Goal: Task Accomplishment & Management: Manage account settings

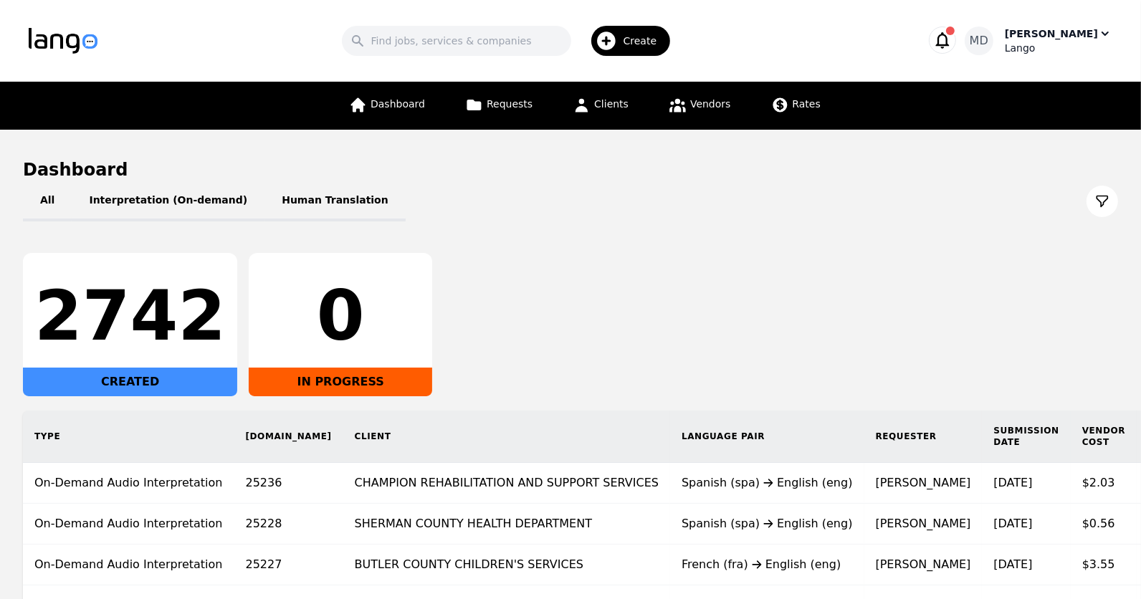
click at [1038, 37] on div "MD [PERSON_NAME]" at bounding box center [1039, 41] width 148 height 29
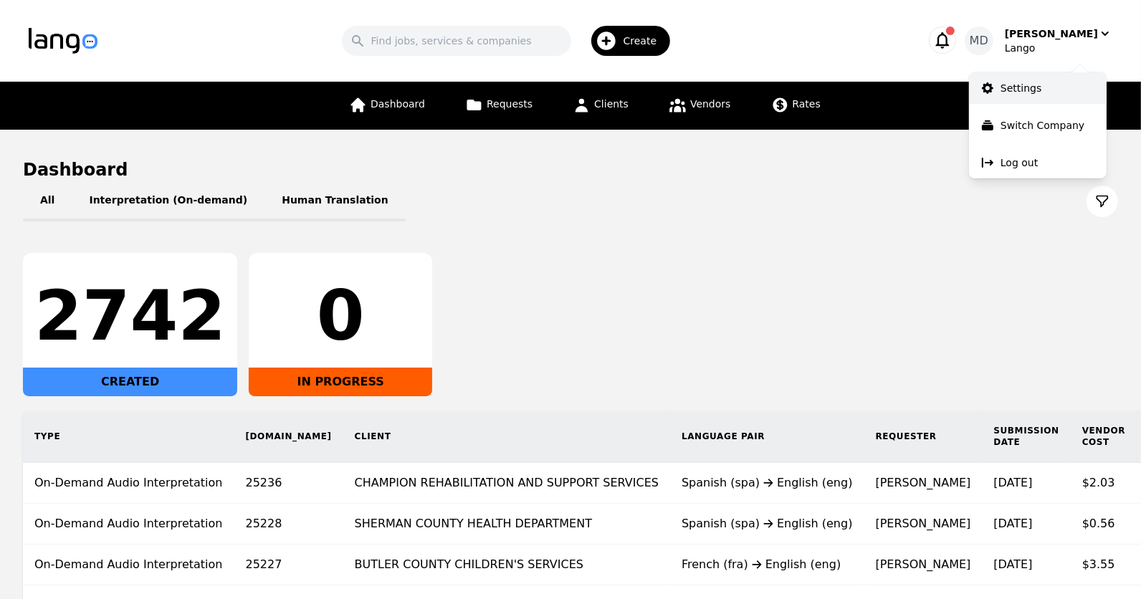
click at [1011, 81] on p "Settings" at bounding box center [1021, 88] width 41 height 14
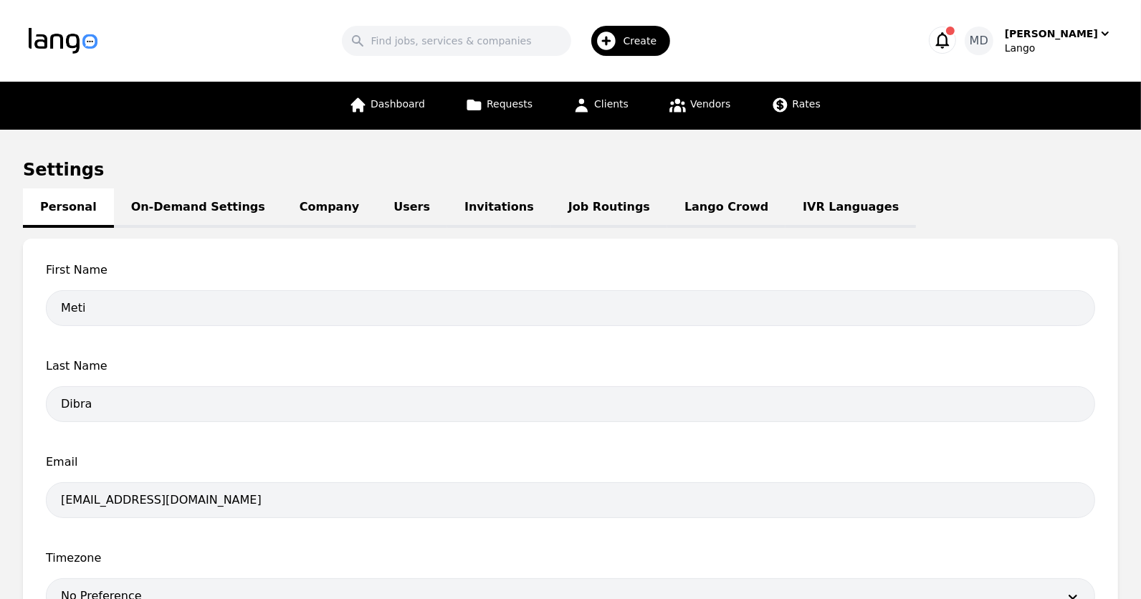
click at [667, 211] on link "Lango Crowd" at bounding box center [726, 208] width 118 height 39
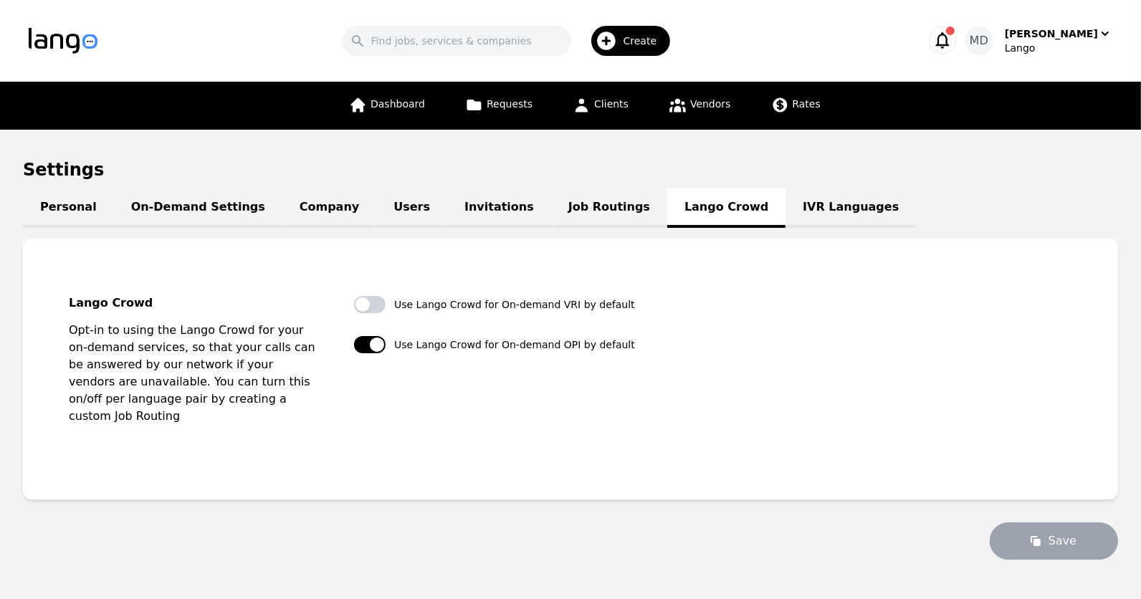
click at [564, 205] on link "Job Routings" at bounding box center [609, 208] width 116 height 39
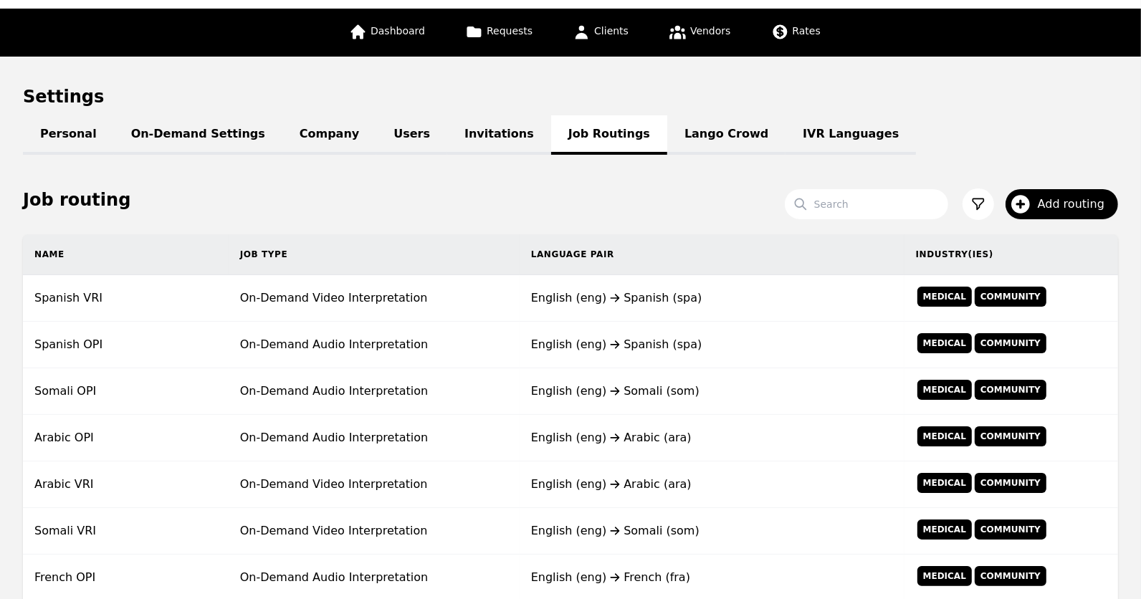
scroll to position [74, 0]
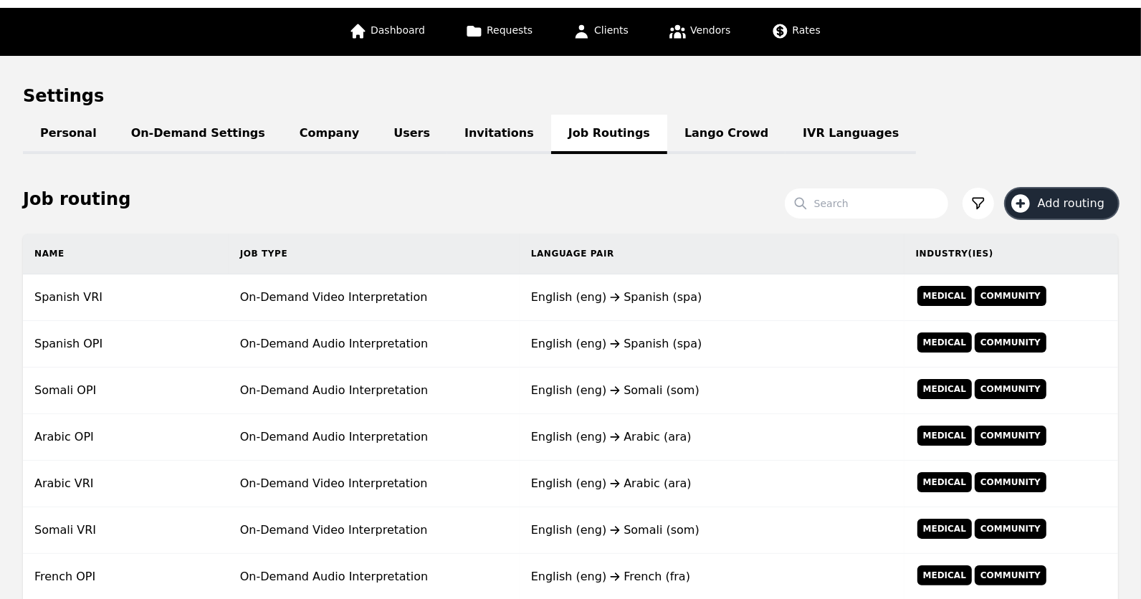
click at [1053, 205] on span "Add routing" at bounding box center [1076, 203] width 77 height 17
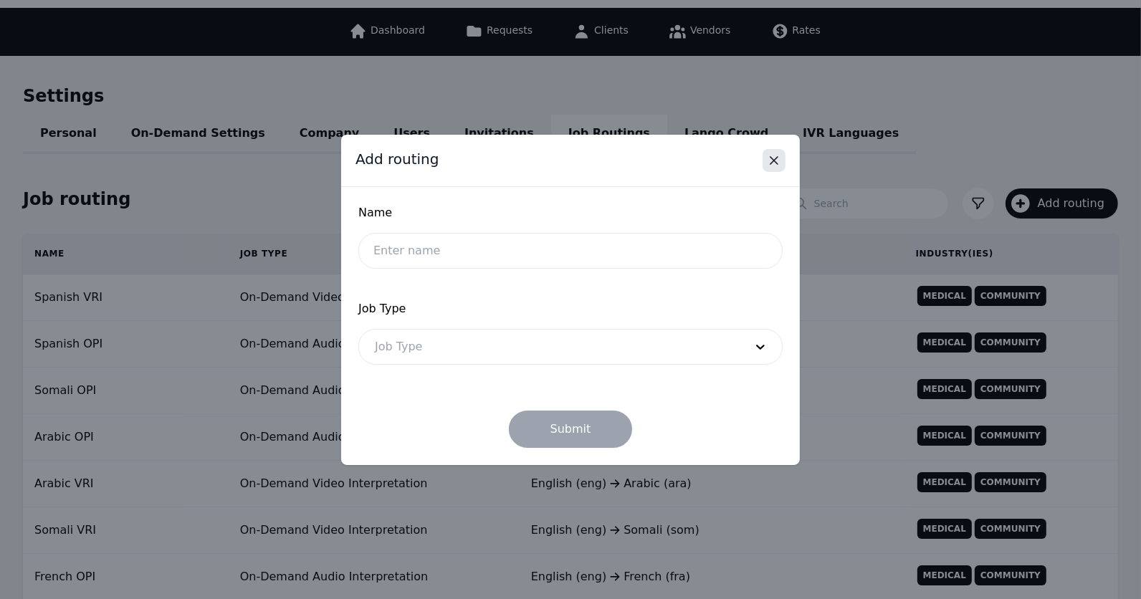
click at [771, 163] on icon "Close" at bounding box center [774, 160] width 14 height 14
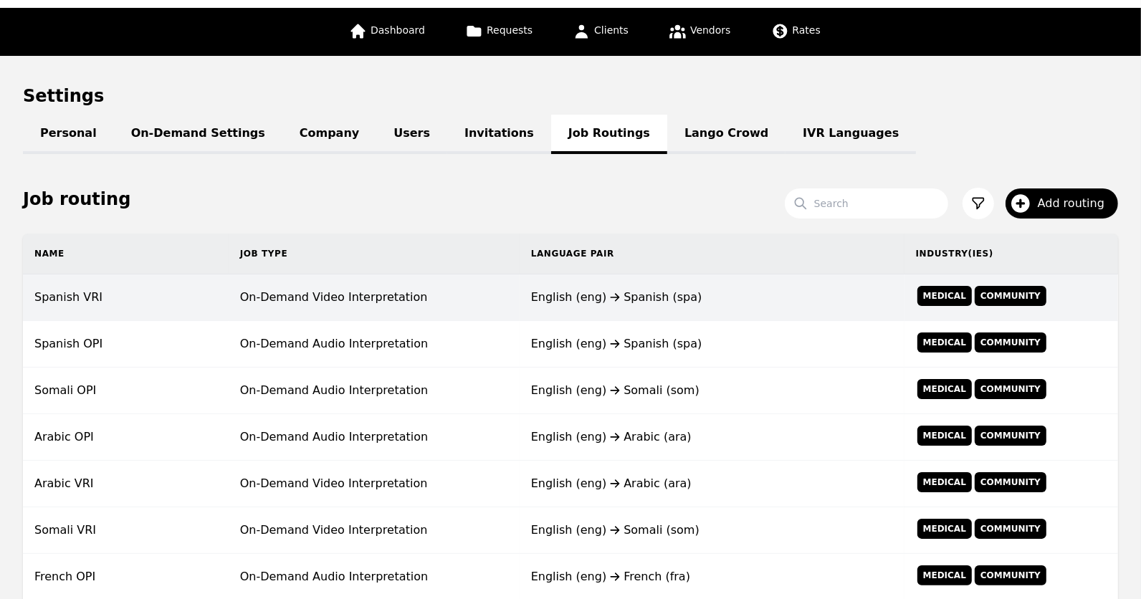
click at [351, 290] on td "On-Demand Video Interpretation" at bounding box center [374, 298] width 291 height 47
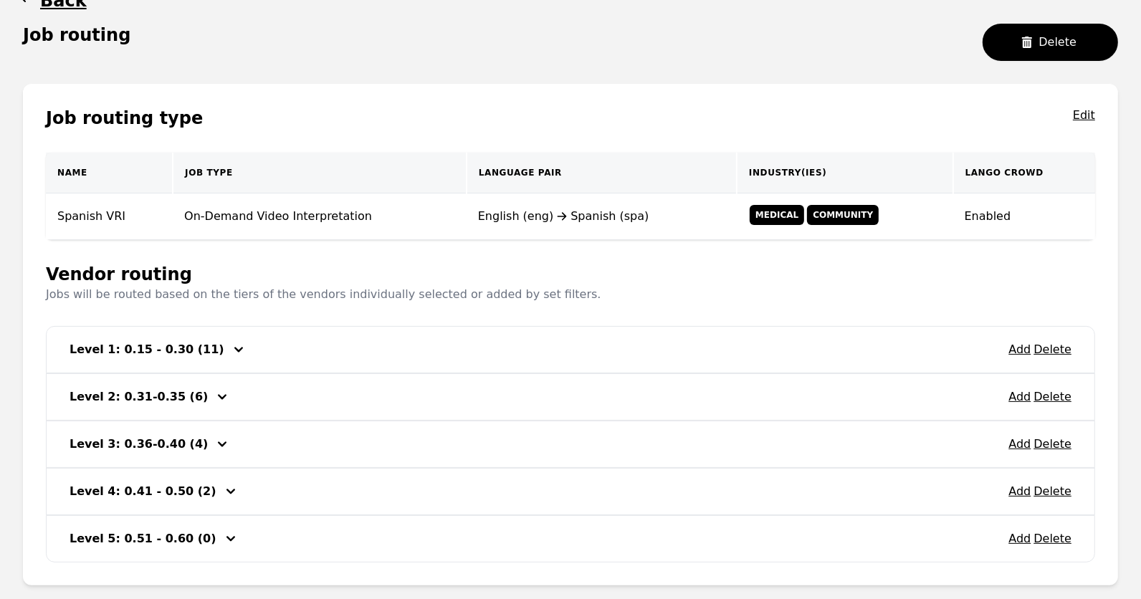
scroll to position [158, 0]
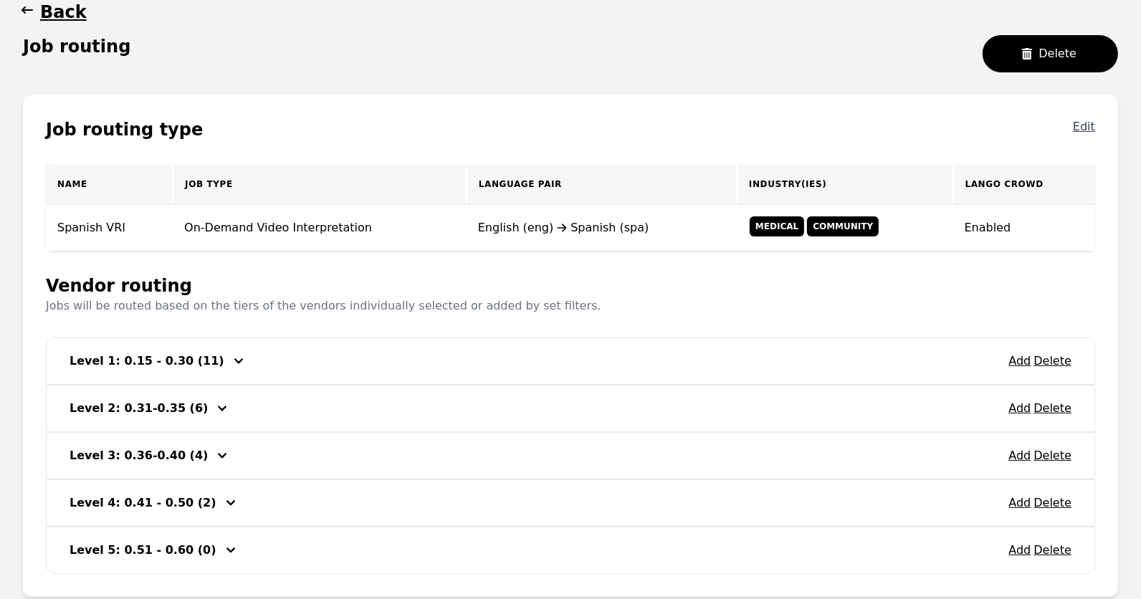
click at [1093, 123] on button "Edit" at bounding box center [1084, 129] width 22 height 23
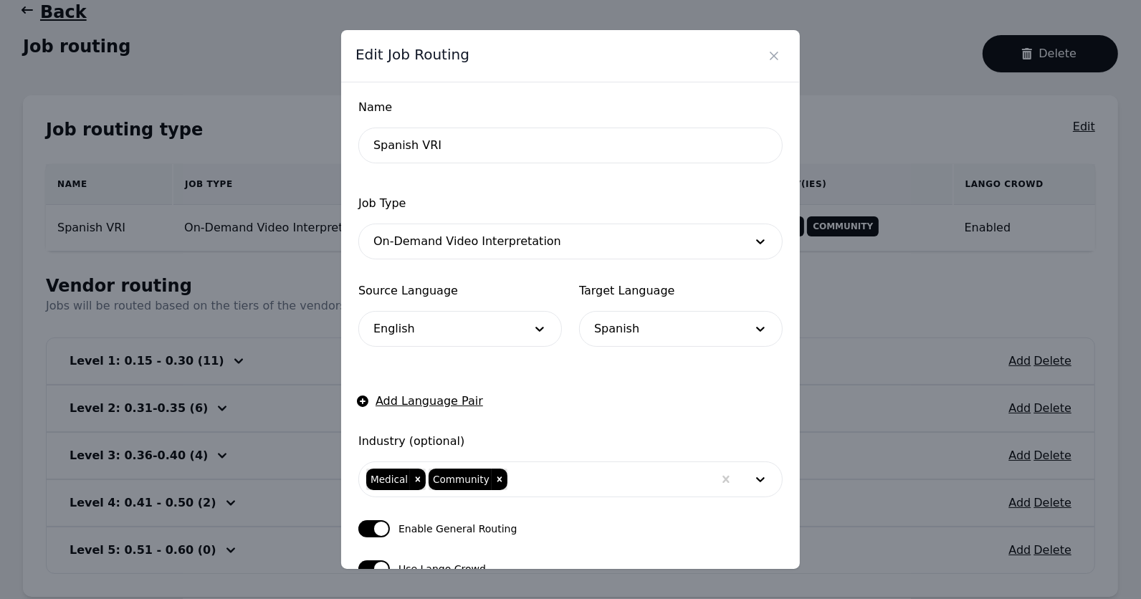
scroll to position [105, 0]
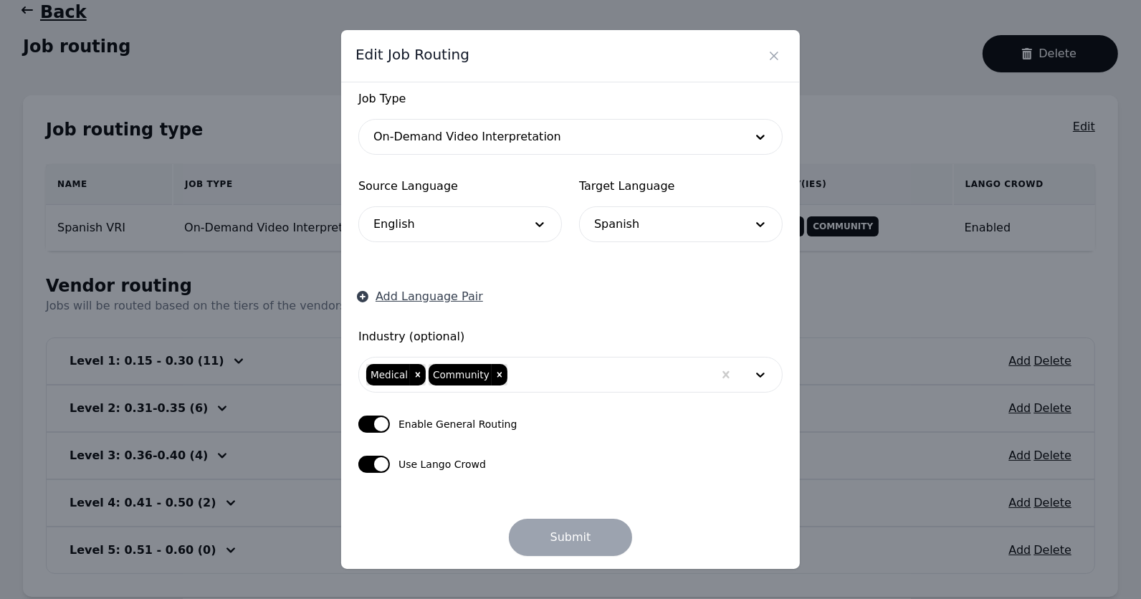
click at [454, 296] on button "Add Language Pair" at bounding box center [420, 296] width 125 height 17
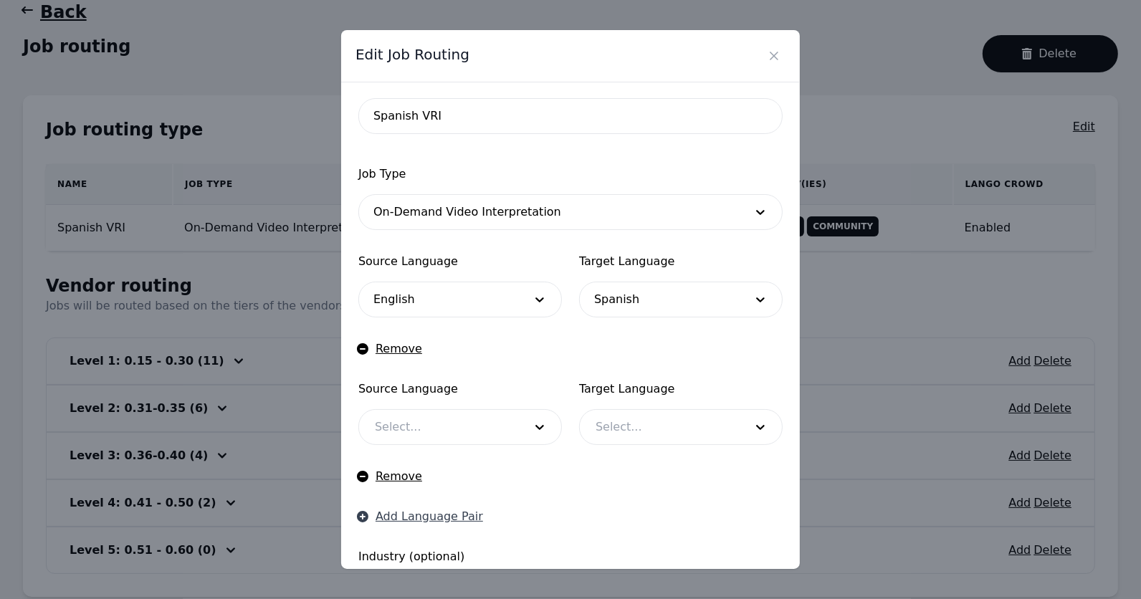
scroll to position [0, 0]
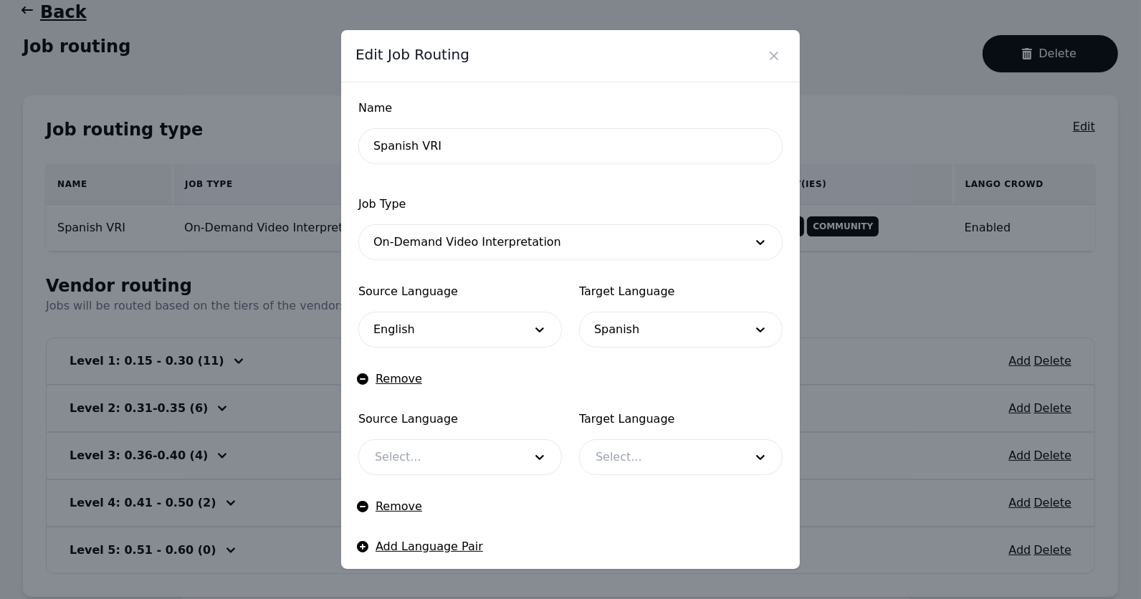
click at [789, 53] on div "Edit Job Routing" at bounding box center [570, 56] width 459 height 52
click at [776, 54] on icon "Close" at bounding box center [774, 55] width 7 height 7
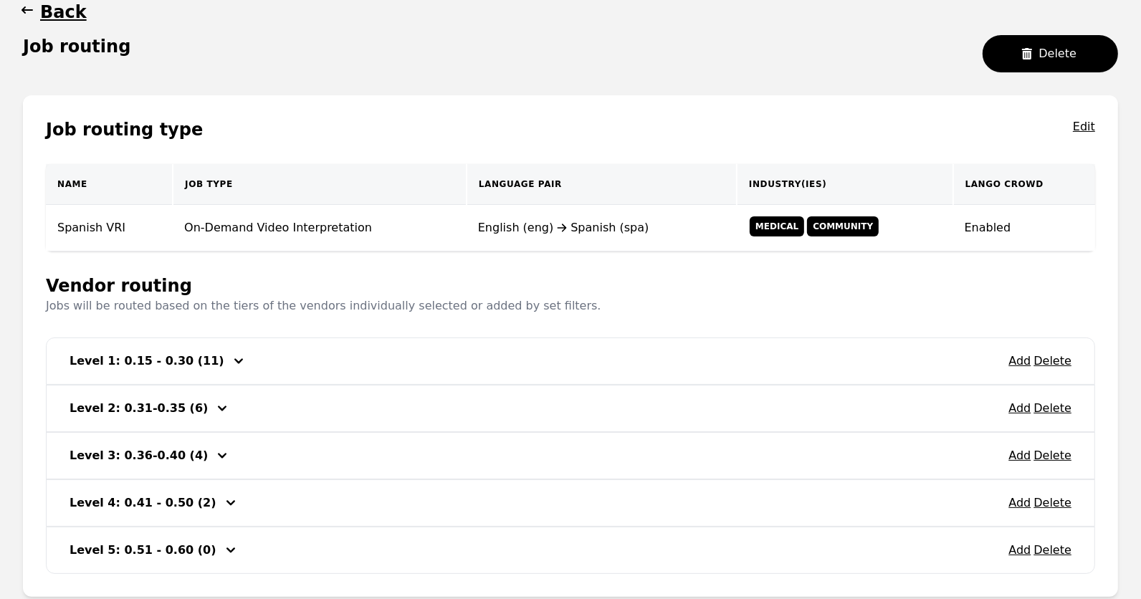
click at [599, 351] on div "Add Delete Level 1: 0.15 - 0.30 (11)" at bounding box center [571, 361] width 1048 height 46
click at [595, 364] on div "Add Delete Level 1: 0.15 - 0.30 (11)" at bounding box center [571, 361] width 1048 height 46
click at [237, 234] on td "On-Demand Video Interpretation" at bounding box center [320, 228] width 294 height 47
click at [160, 364] on h3 "Level 1: 0.15 - 0.30 (11)" at bounding box center [147, 361] width 155 height 17
click at [230, 356] on icon "button" at bounding box center [238, 361] width 17 height 17
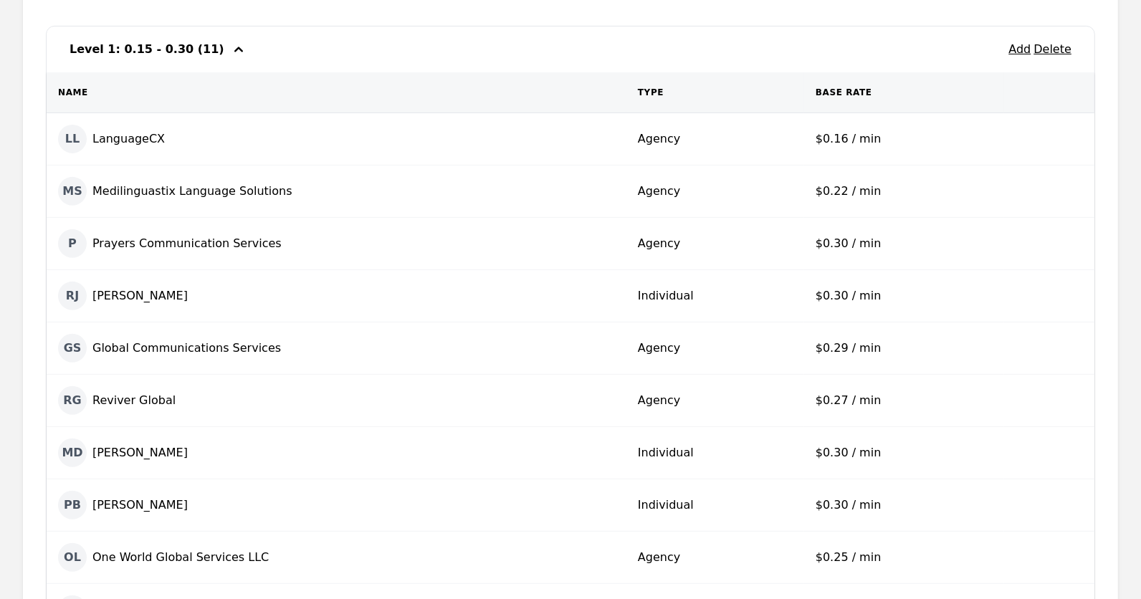
scroll to position [477, 0]
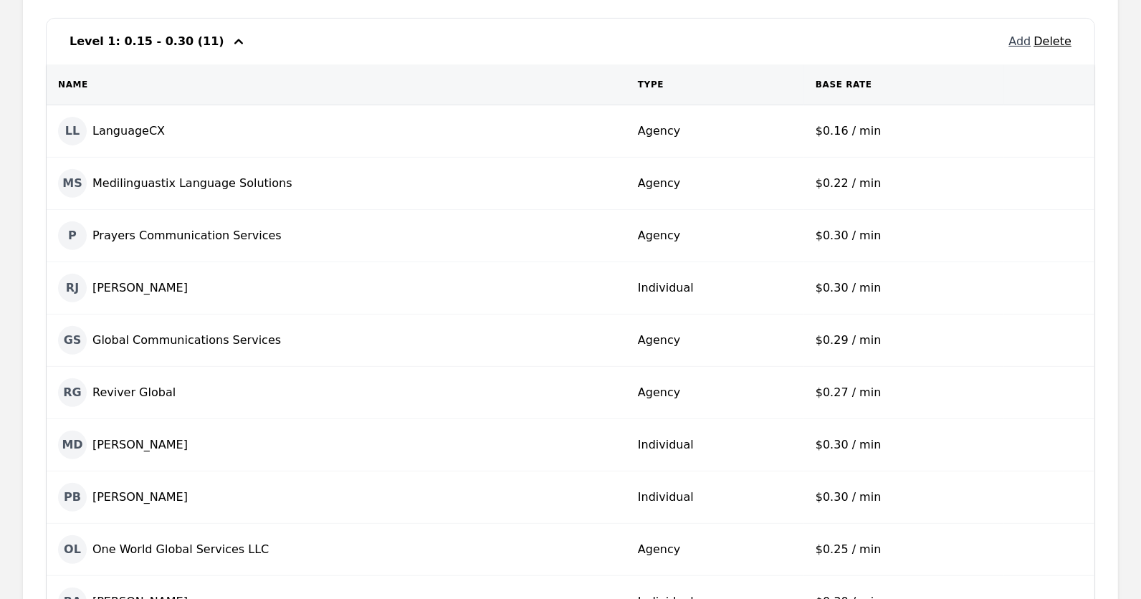
click at [1029, 43] on button "Add" at bounding box center [1020, 41] width 22 height 17
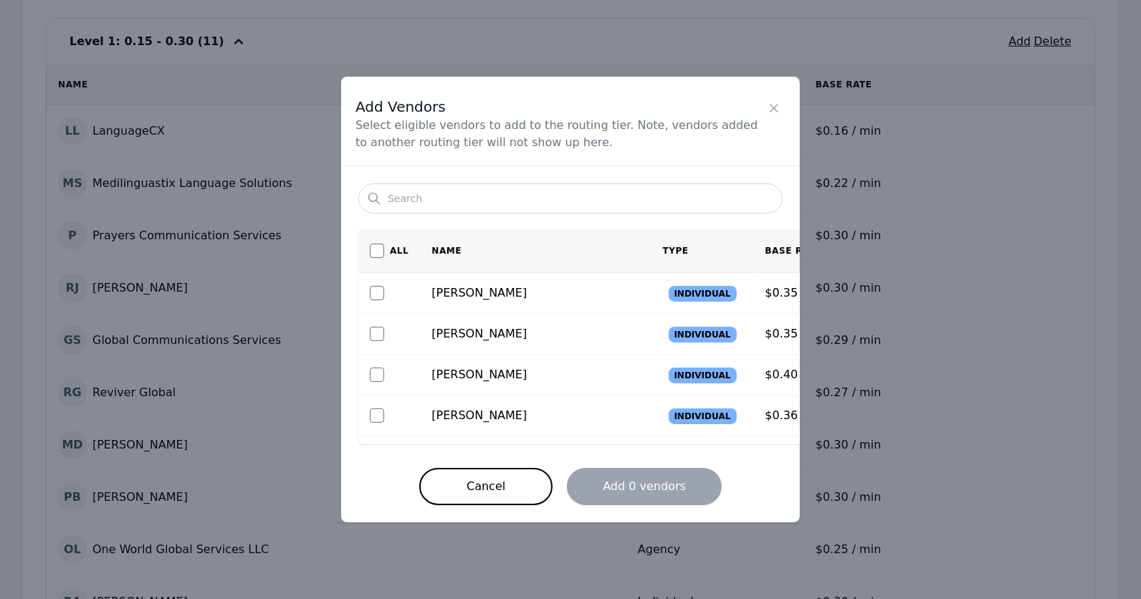
click at [968, 113] on div "Add Vendors Select eligible vendors to add to the routing tier. Note, vendors a…" at bounding box center [570, 299] width 1141 height 599
click at [515, 478] on button "Cancel" at bounding box center [485, 486] width 133 height 37
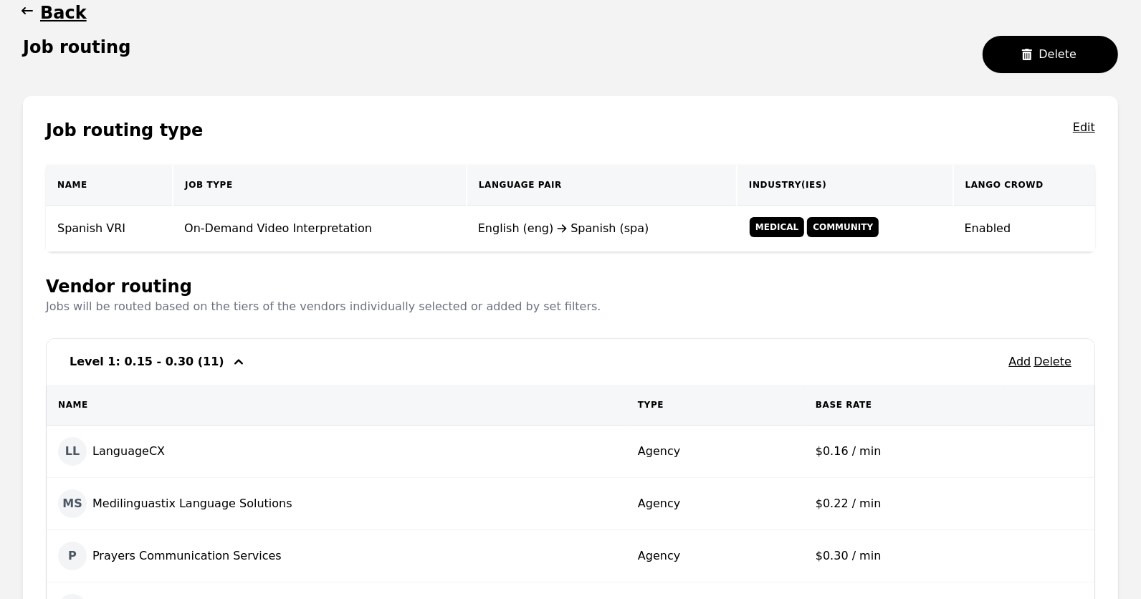
scroll to position [159, 0]
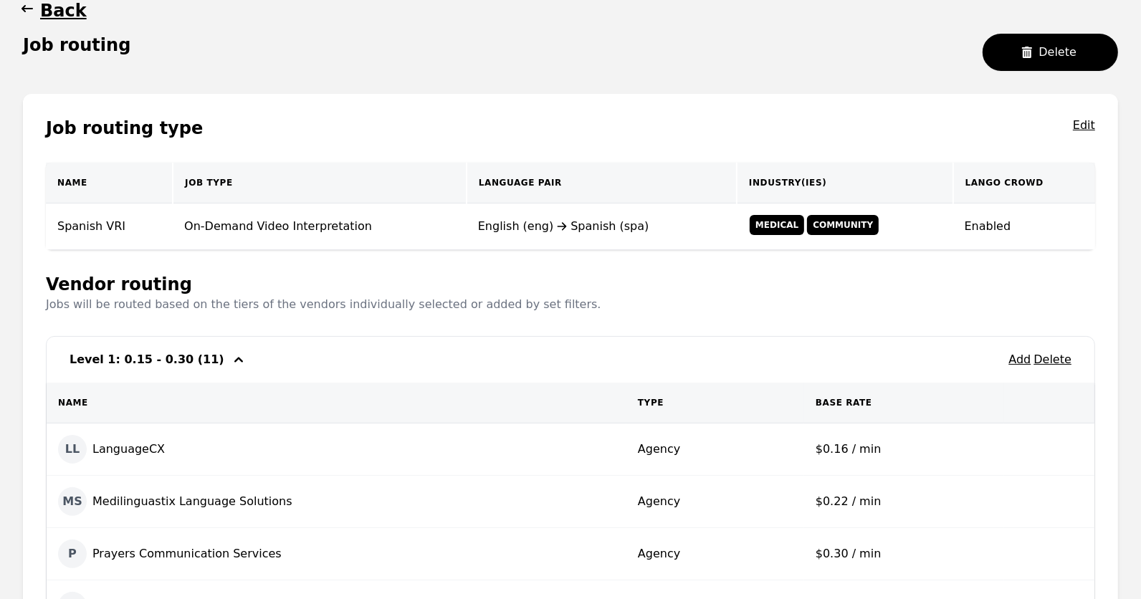
click at [230, 355] on icon "button" at bounding box center [238, 359] width 17 height 17
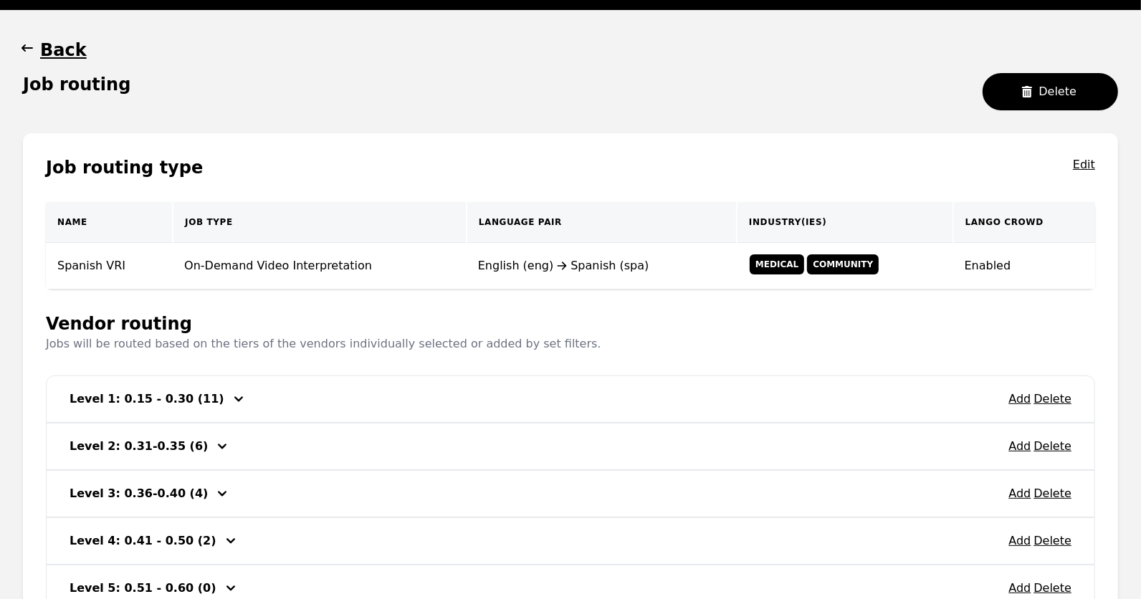
scroll to position [118, 0]
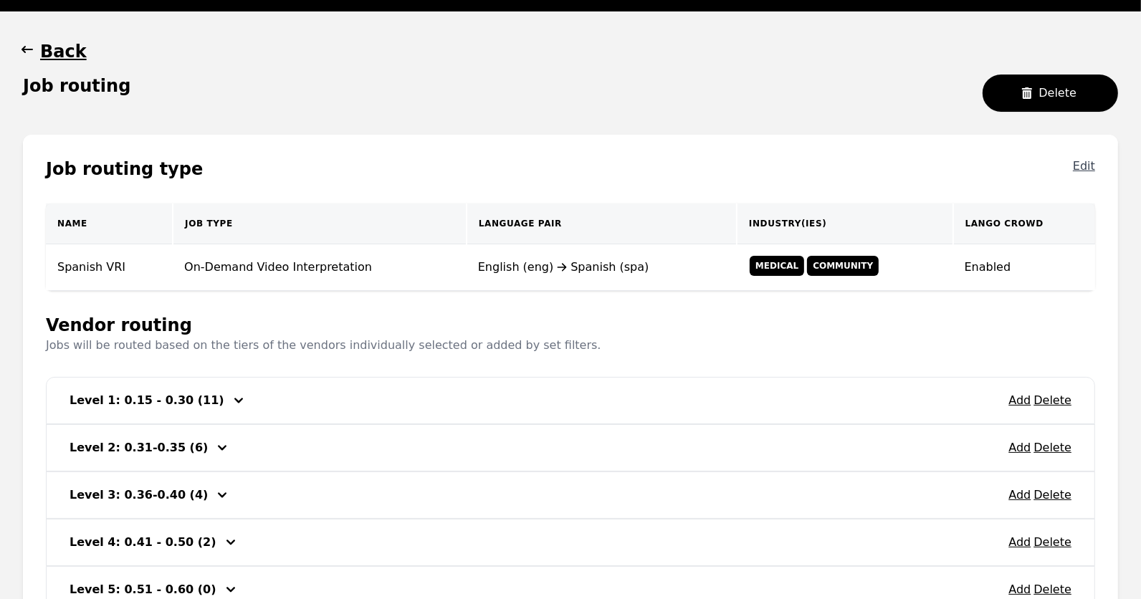
click at [1082, 168] on button "Edit" at bounding box center [1084, 169] width 22 height 23
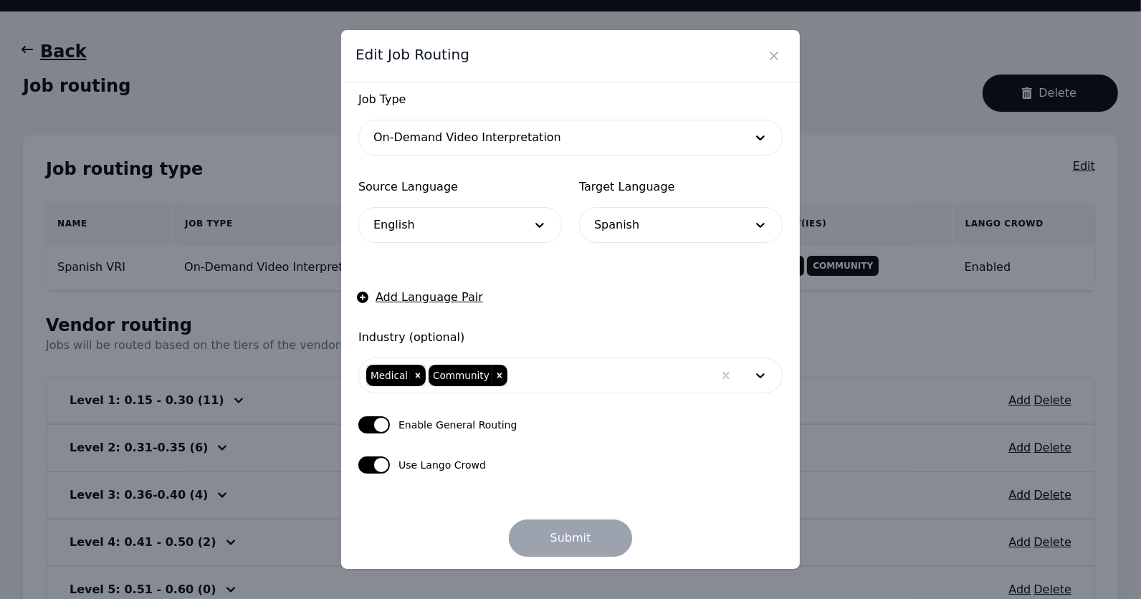
scroll to position [105, 0]
click at [768, 59] on icon "Close" at bounding box center [774, 56] width 14 height 14
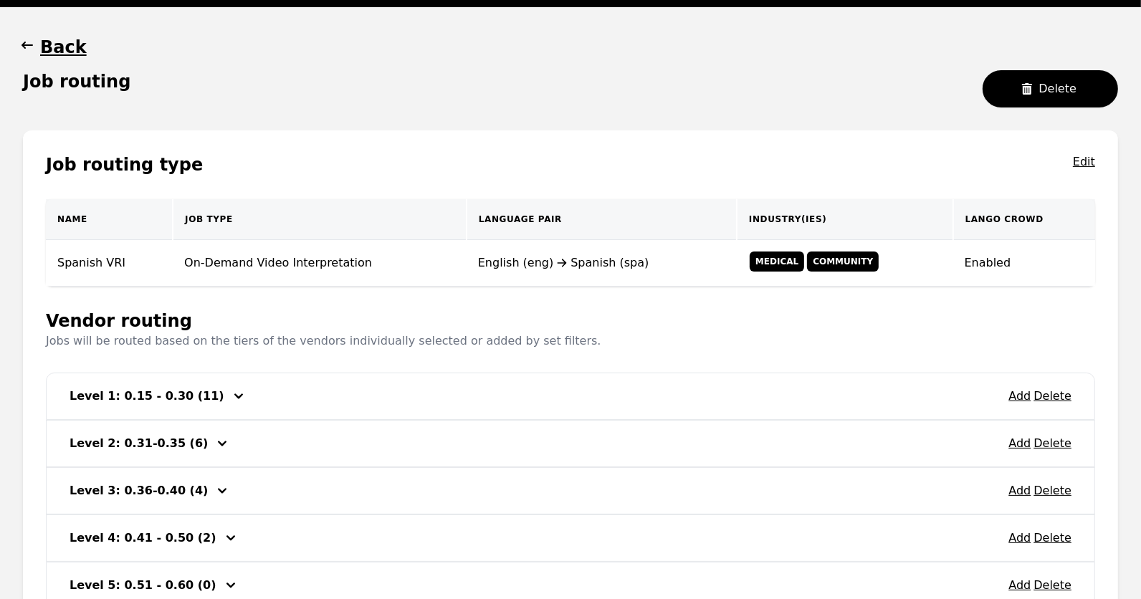
scroll to position [122, 0]
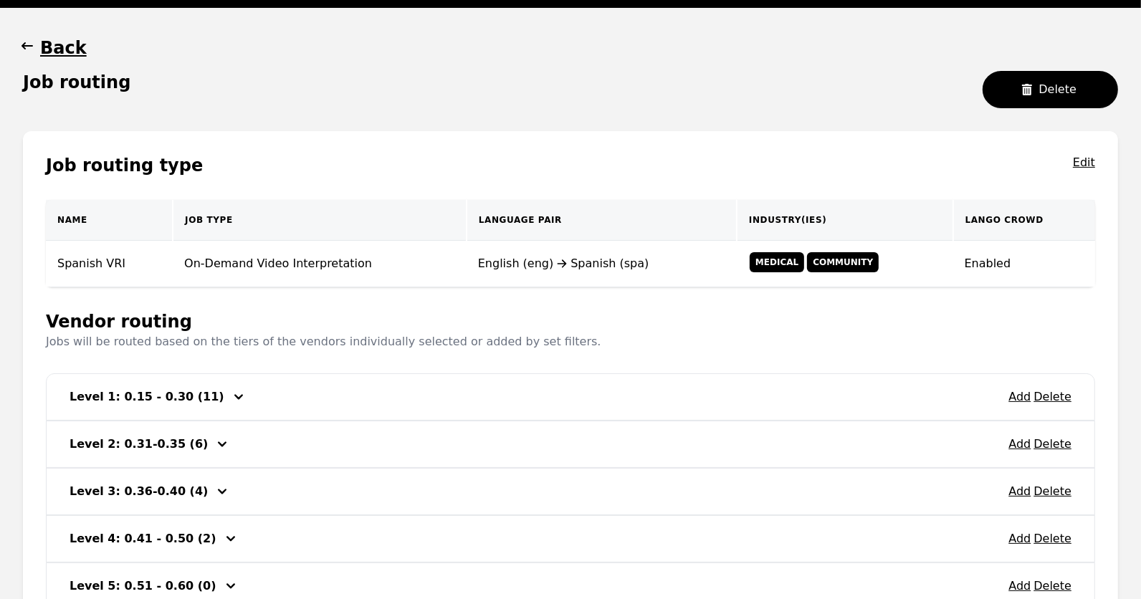
click at [61, 49] on h1 "Back" at bounding box center [63, 48] width 47 height 23
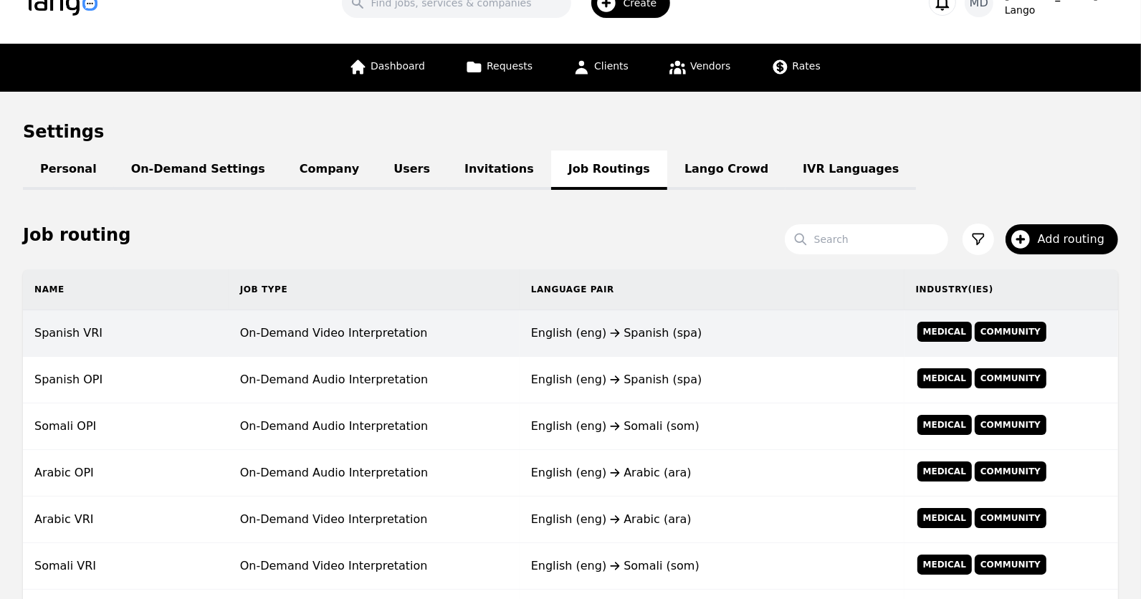
scroll to position [122, 0]
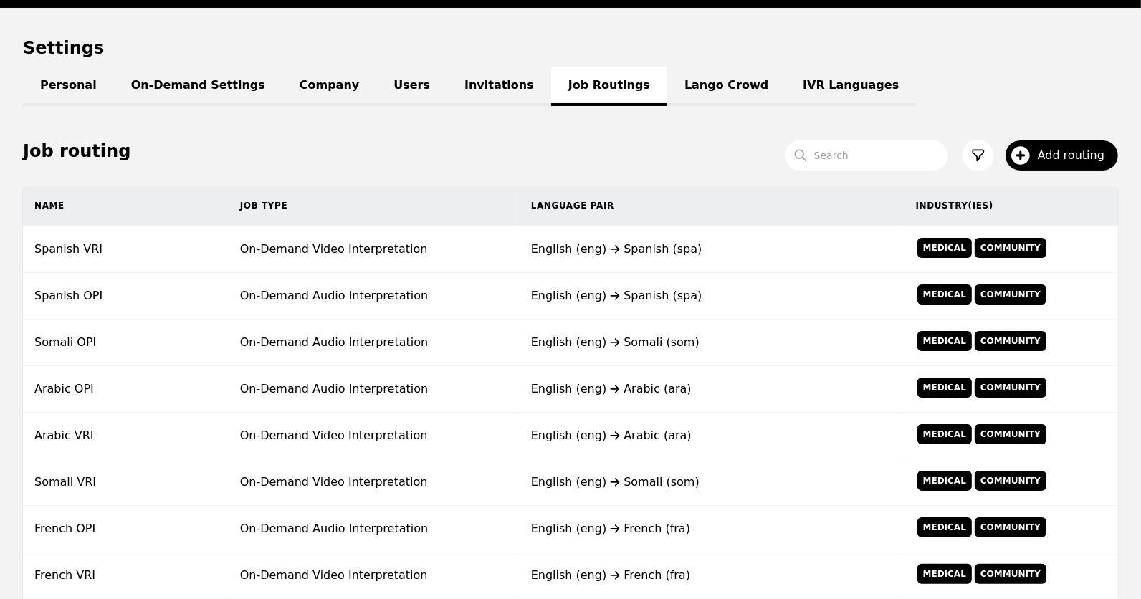
click at [667, 72] on link "Lango Crowd" at bounding box center [726, 86] width 118 height 39
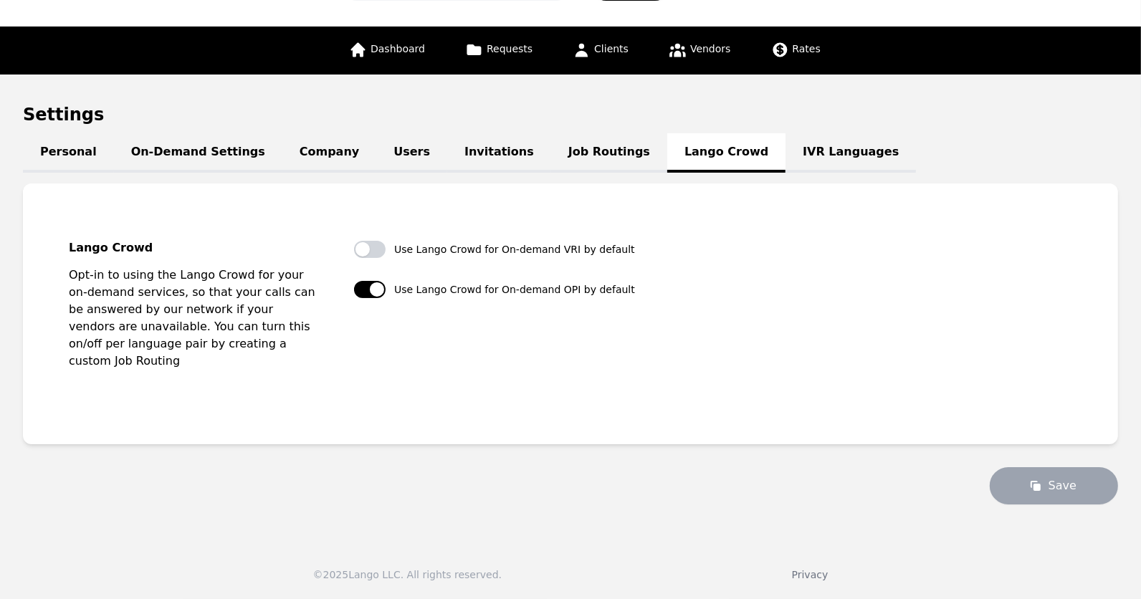
scroll to position [36, 0]
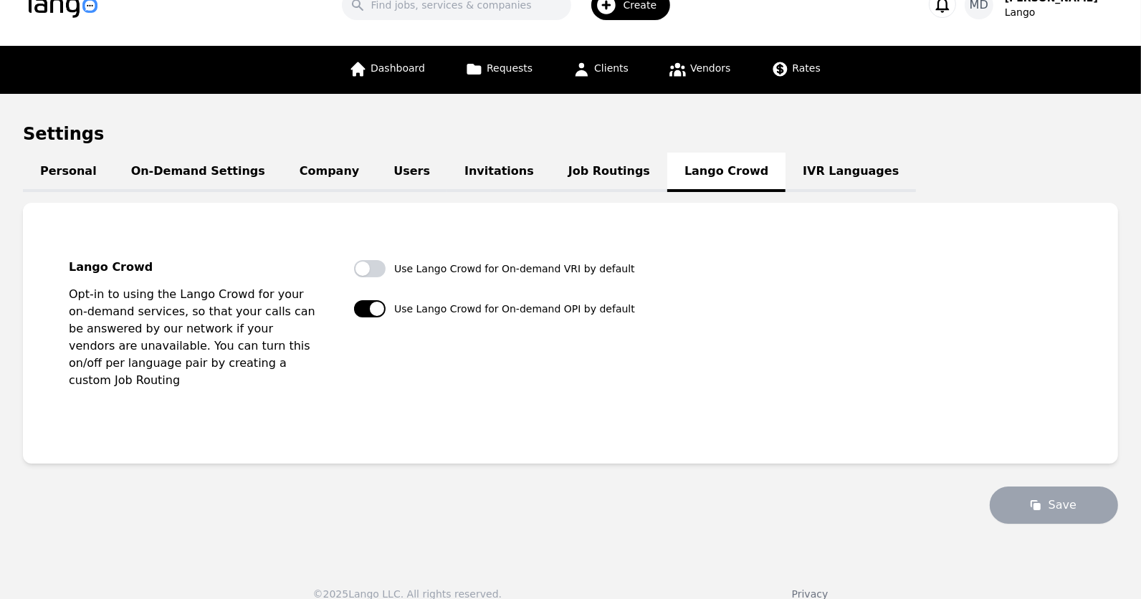
click at [786, 170] on link "IVR Languages" at bounding box center [851, 172] width 130 height 39
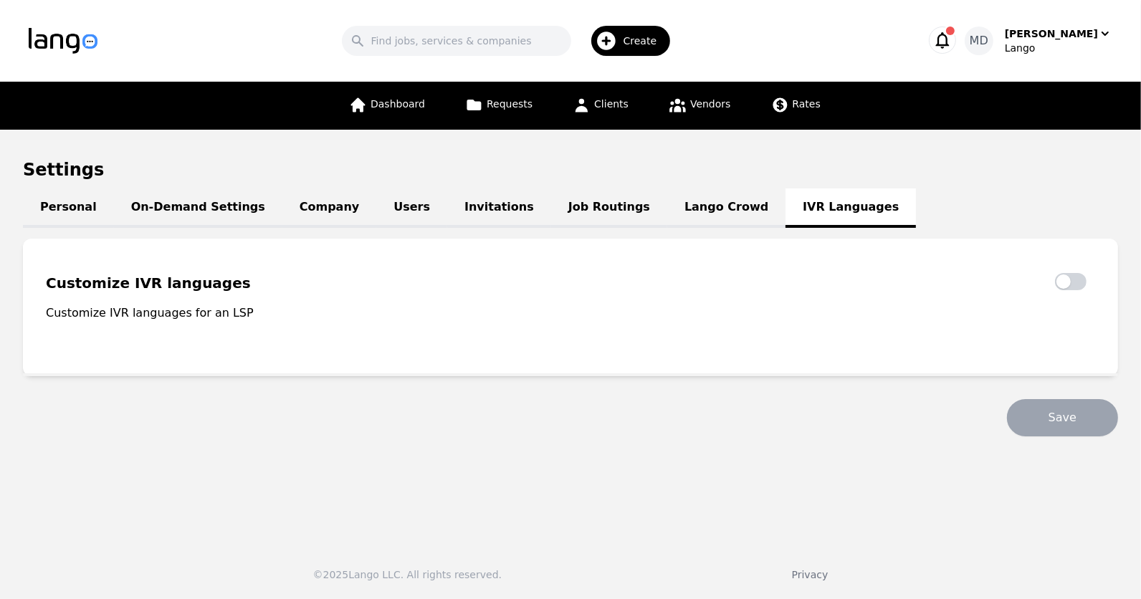
click at [551, 207] on link "Job Routings" at bounding box center [609, 208] width 116 height 39
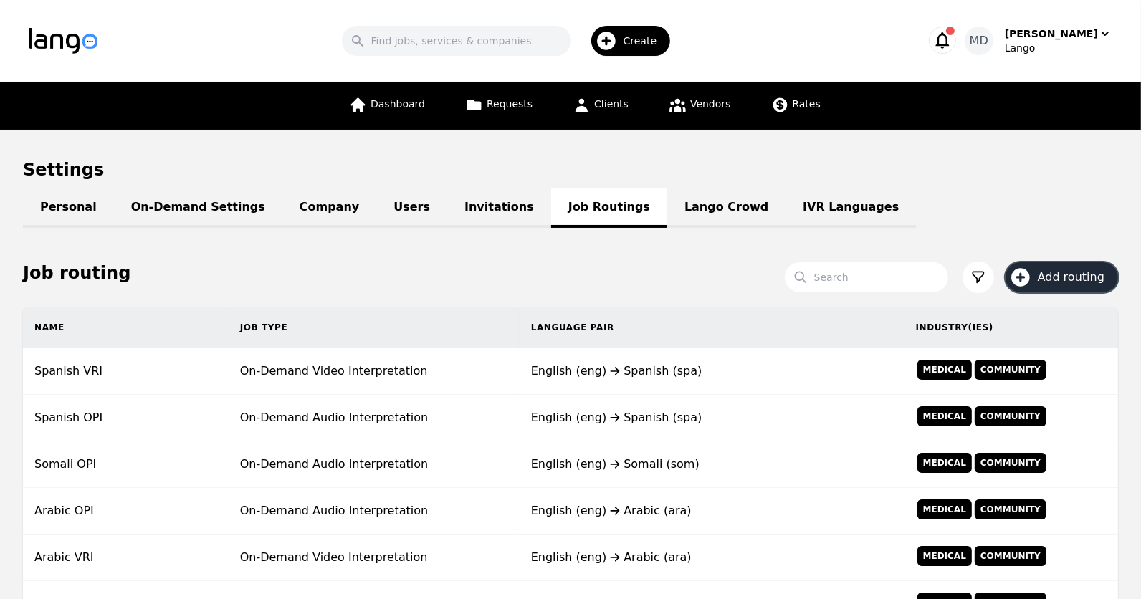
click at [1038, 275] on button "Add routing" at bounding box center [1062, 277] width 113 height 30
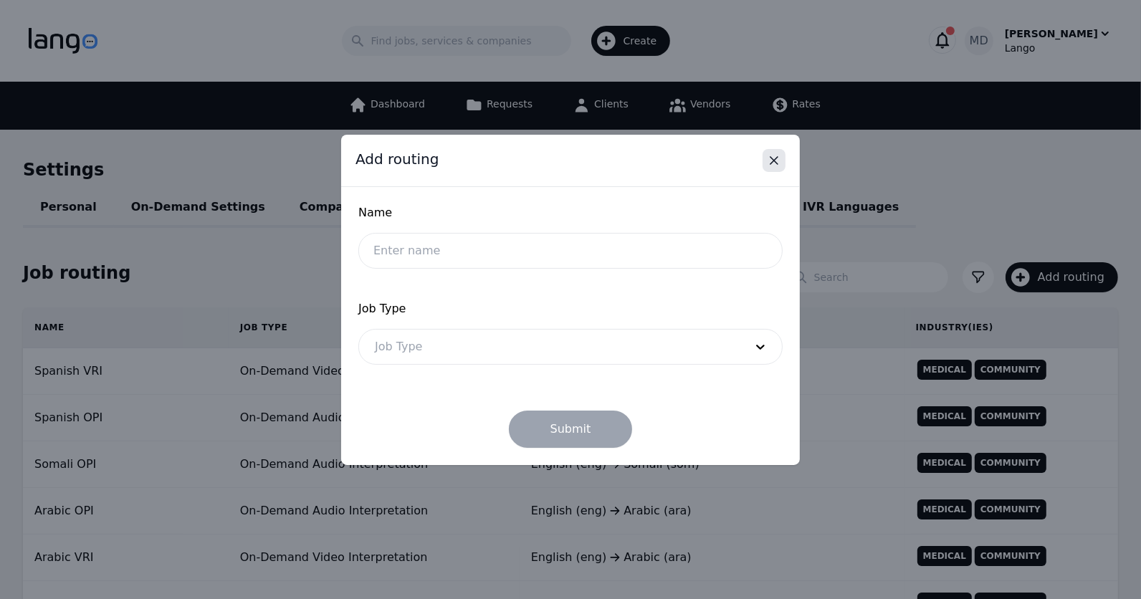
click at [783, 164] on button "Close" at bounding box center [774, 160] width 23 height 23
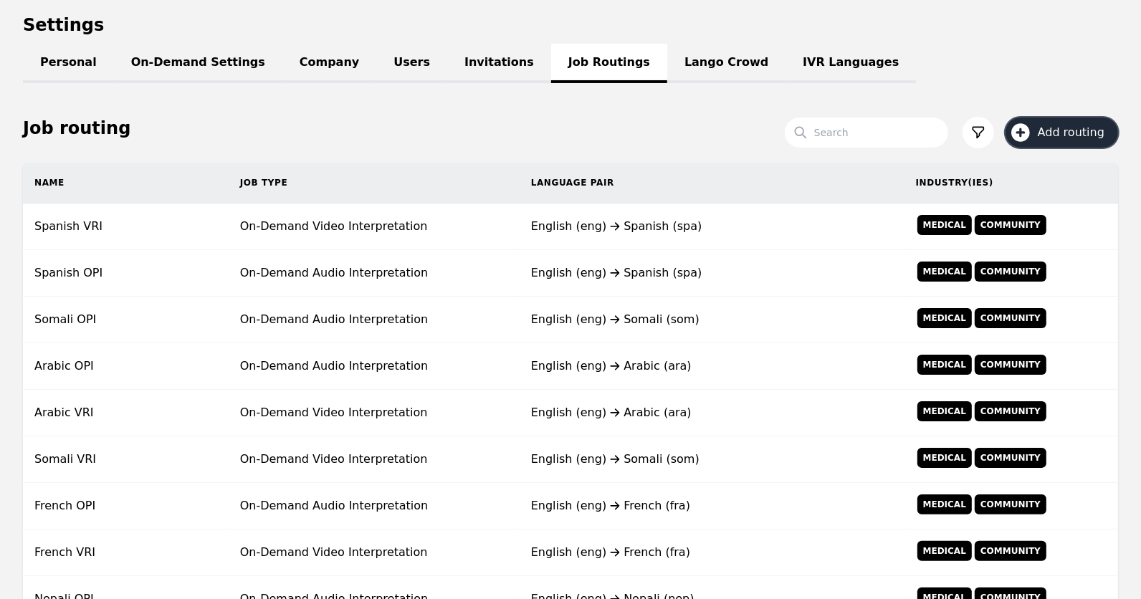
scroll to position [151, 0]
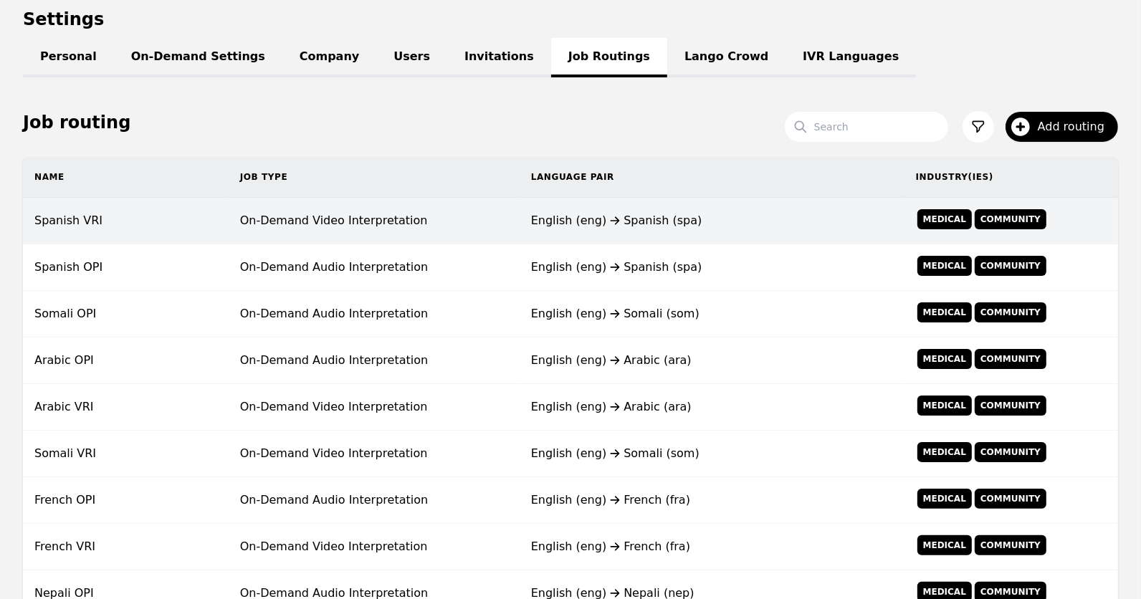
click at [658, 222] on div "English (eng) Spanish (spa)" at bounding box center [712, 220] width 362 height 17
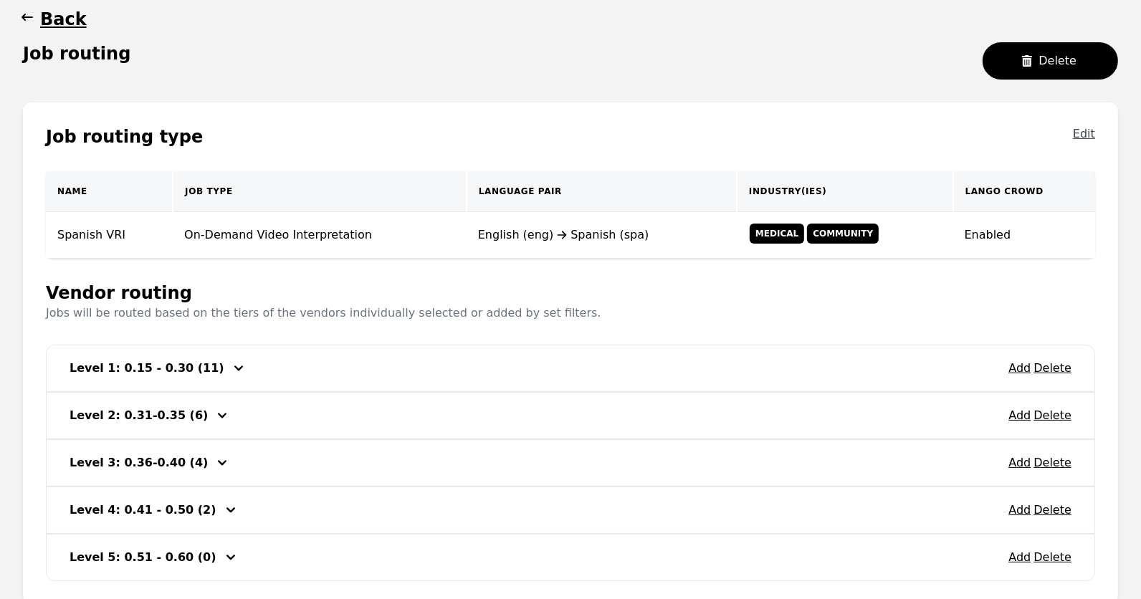
click at [1090, 133] on button "Edit" at bounding box center [1084, 136] width 22 height 23
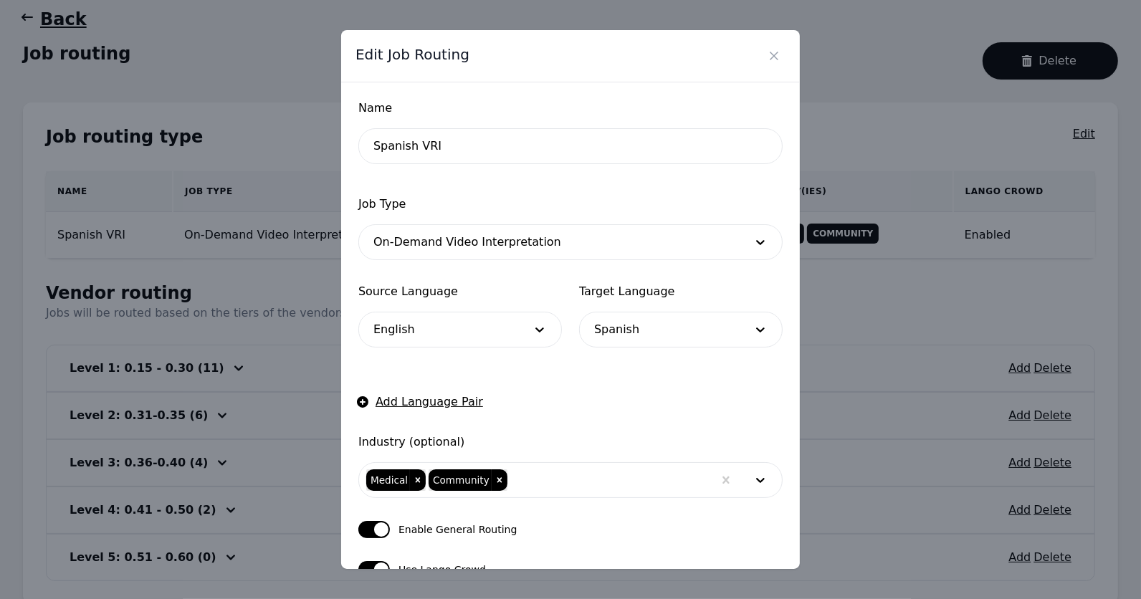
scroll to position [105, 0]
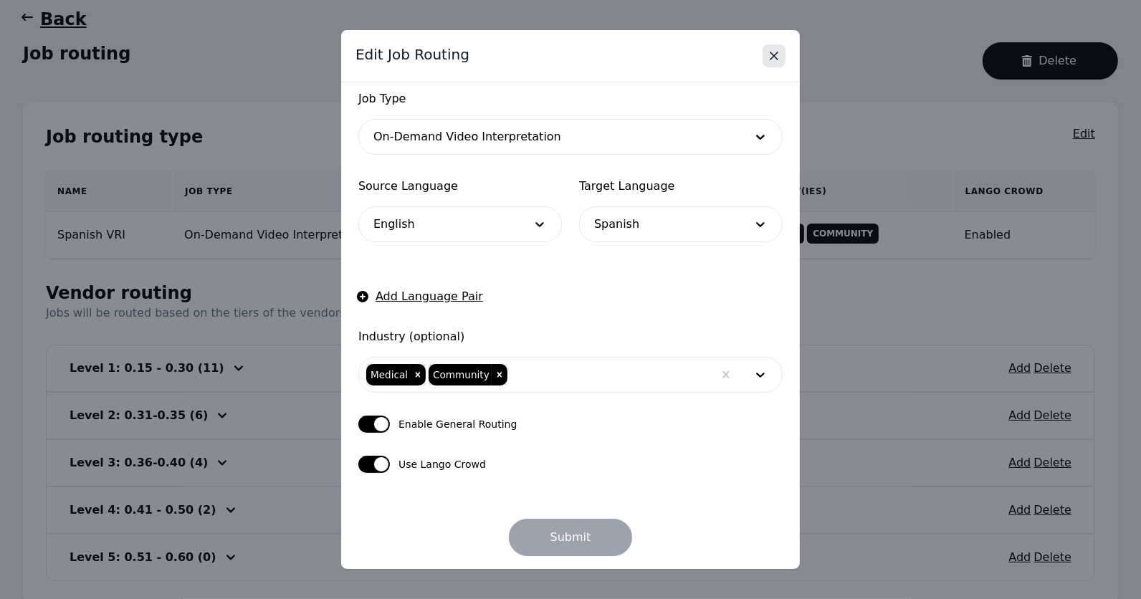
click at [781, 48] on button "Close" at bounding box center [774, 55] width 23 height 23
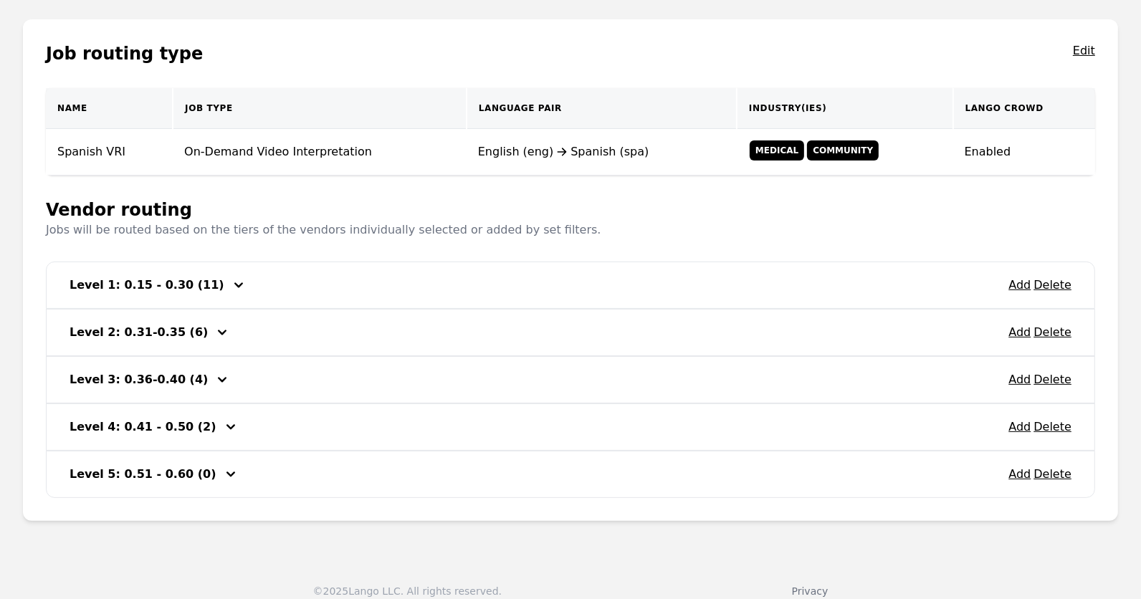
scroll to position [0, 0]
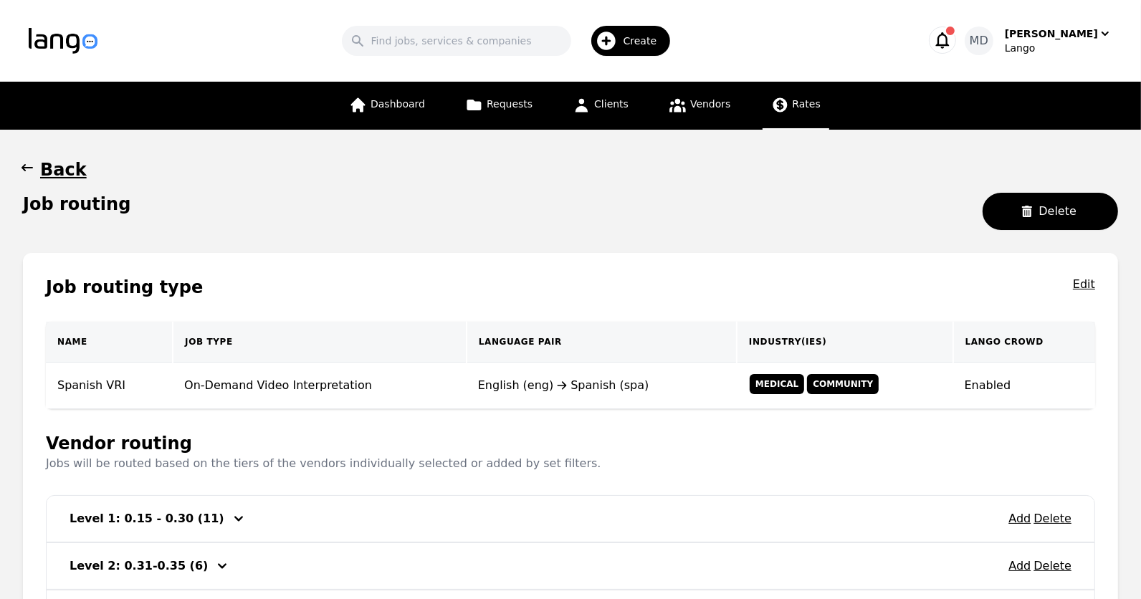
click at [799, 102] on span "Rates" at bounding box center [807, 103] width 28 height 11
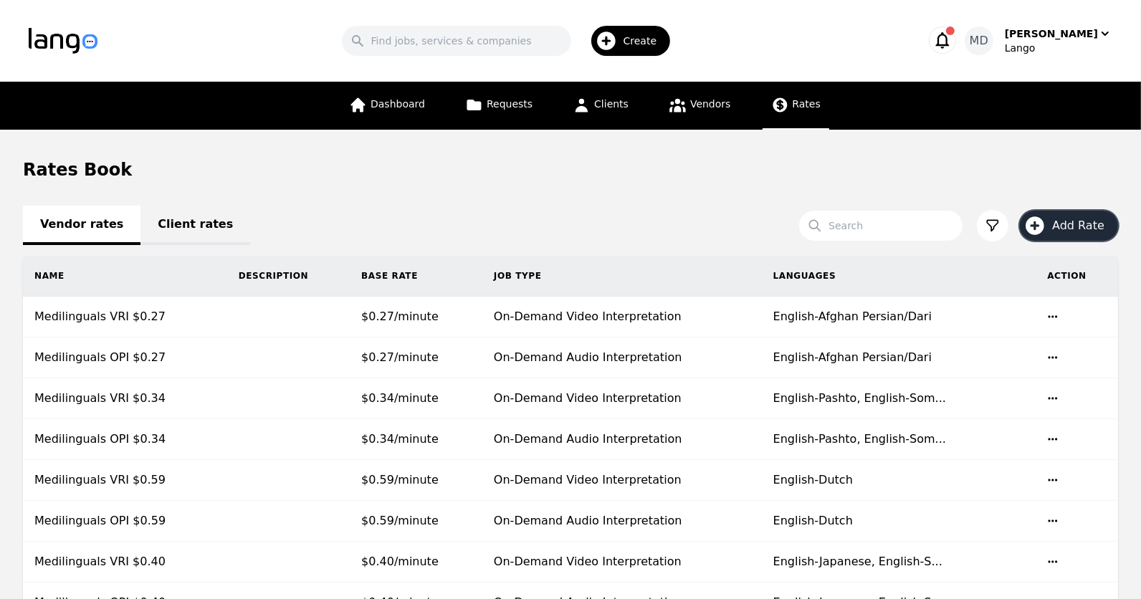
click at [1057, 227] on span "Add Rate" at bounding box center [1083, 225] width 62 height 17
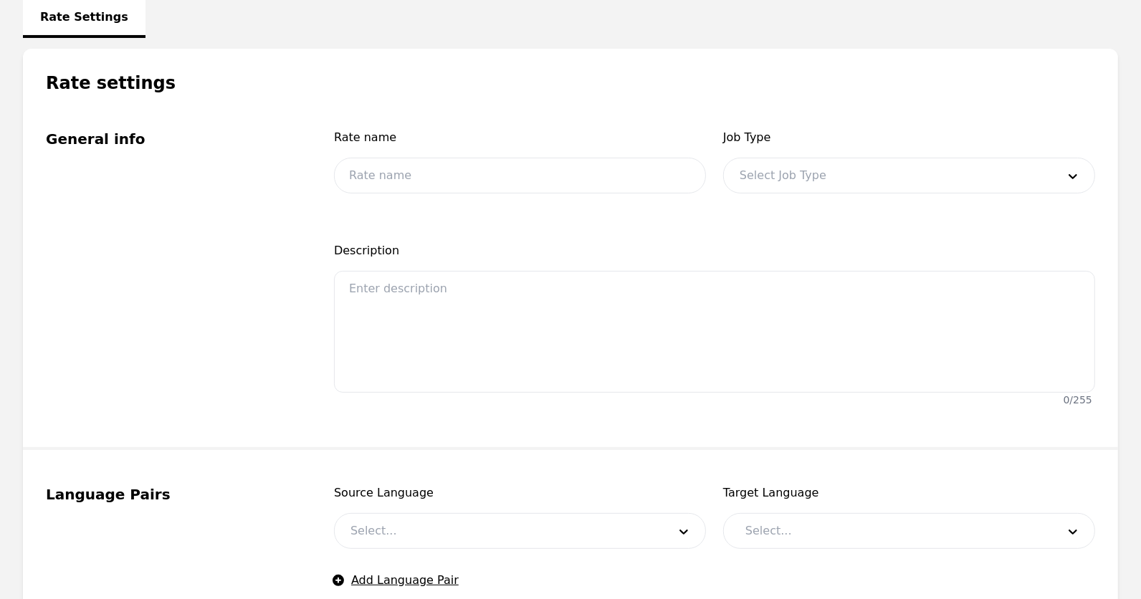
scroll to position [253, 0]
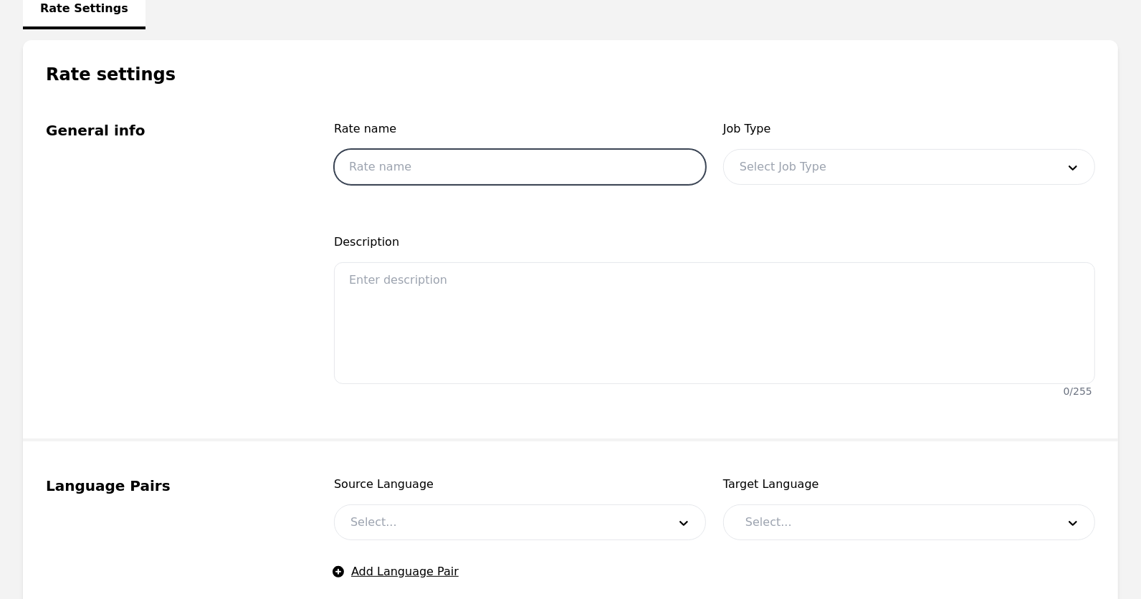
click at [553, 172] on input "text" at bounding box center [520, 167] width 372 height 36
click at [485, 142] on div "Rate name" at bounding box center [520, 134] width 372 height 29
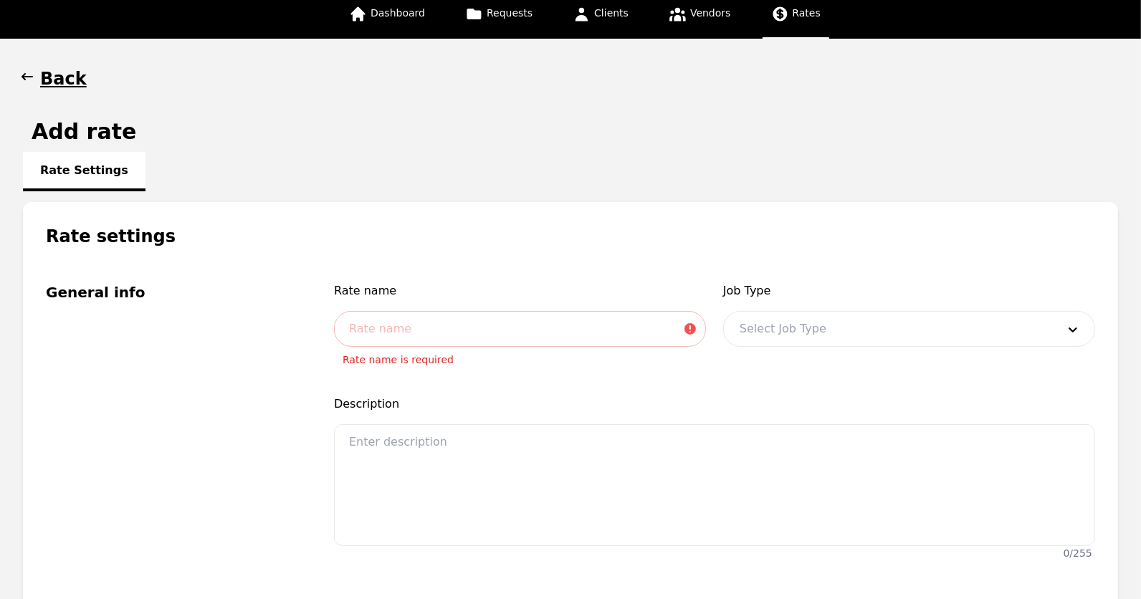
scroll to position [0, 0]
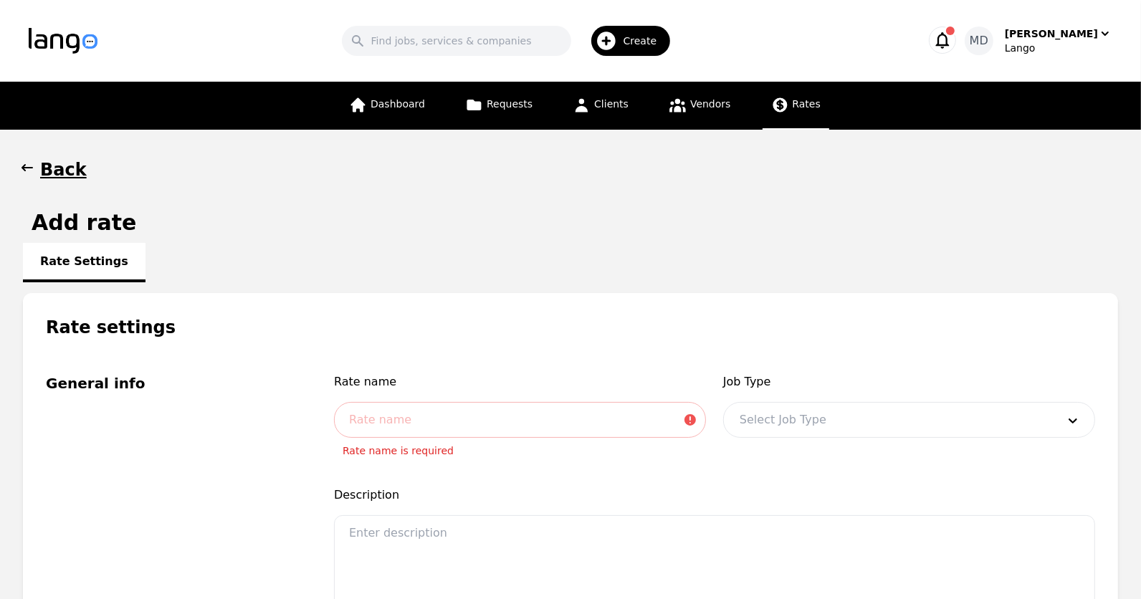
click at [70, 165] on h1 "Back" at bounding box center [63, 169] width 47 height 23
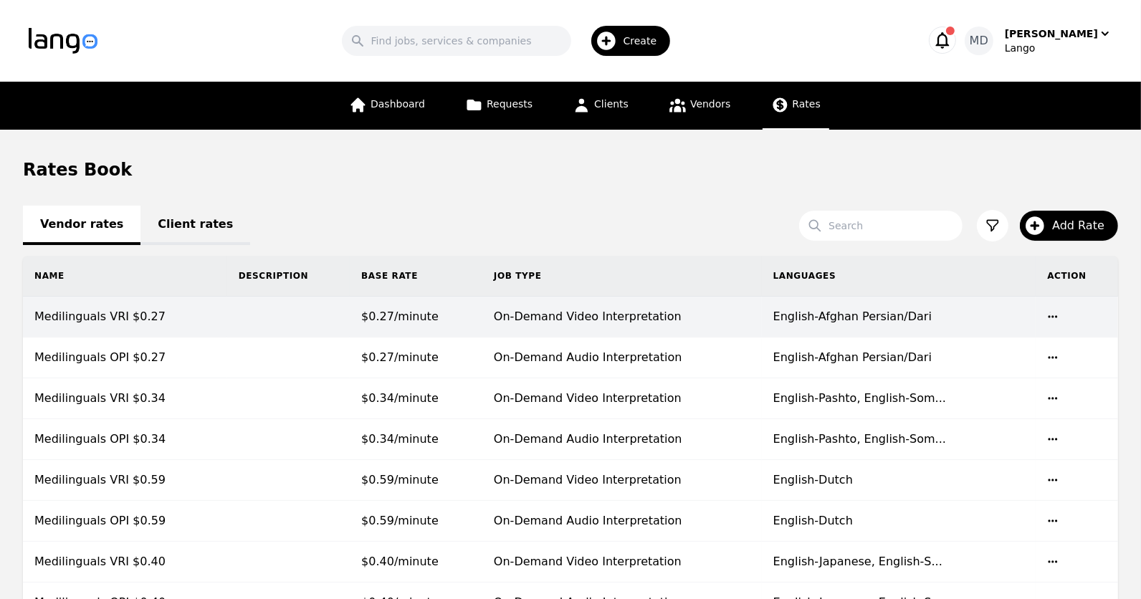
click at [592, 315] on td "On-Demand Video Interpretation" at bounding box center [622, 317] width 280 height 41
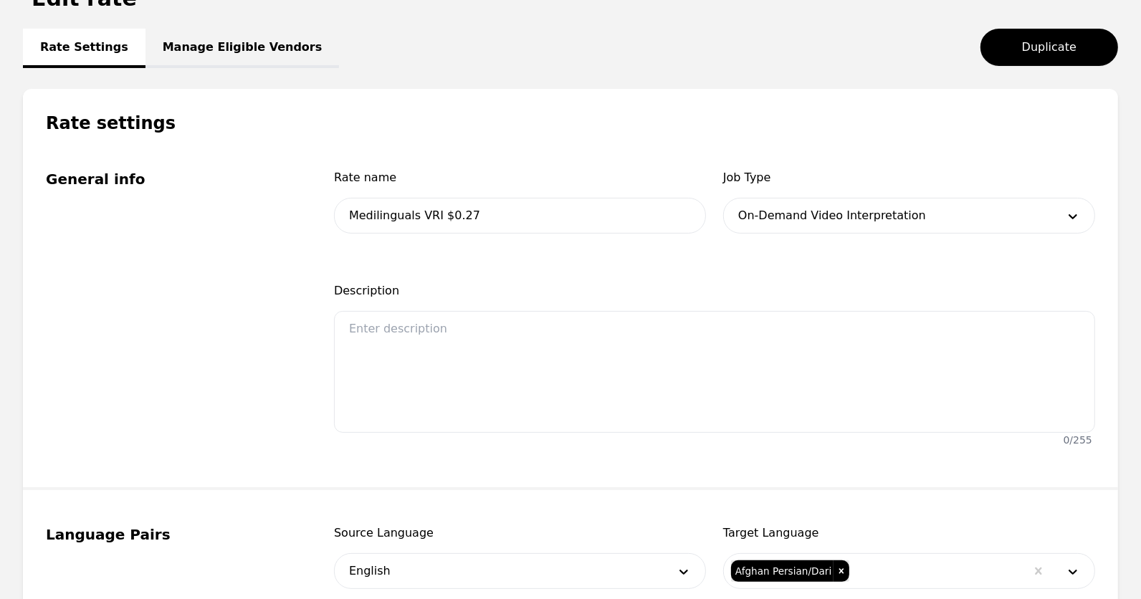
scroll to position [227, 0]
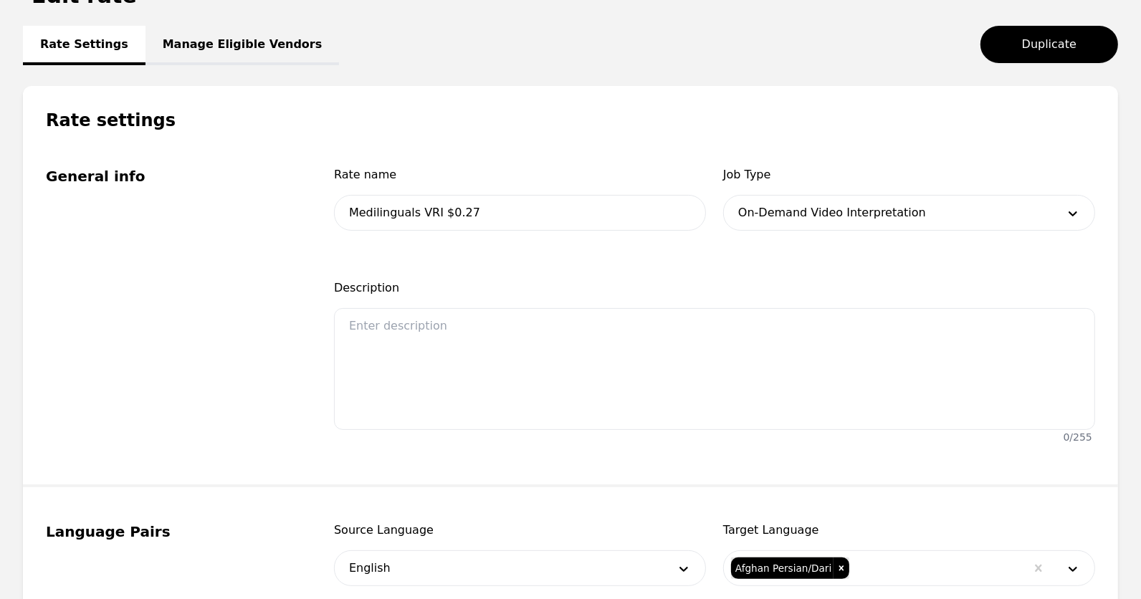
click at [189, 31] on link "Manage Eligible Vendors" at bounding box center [243, 45] width 194 height 39
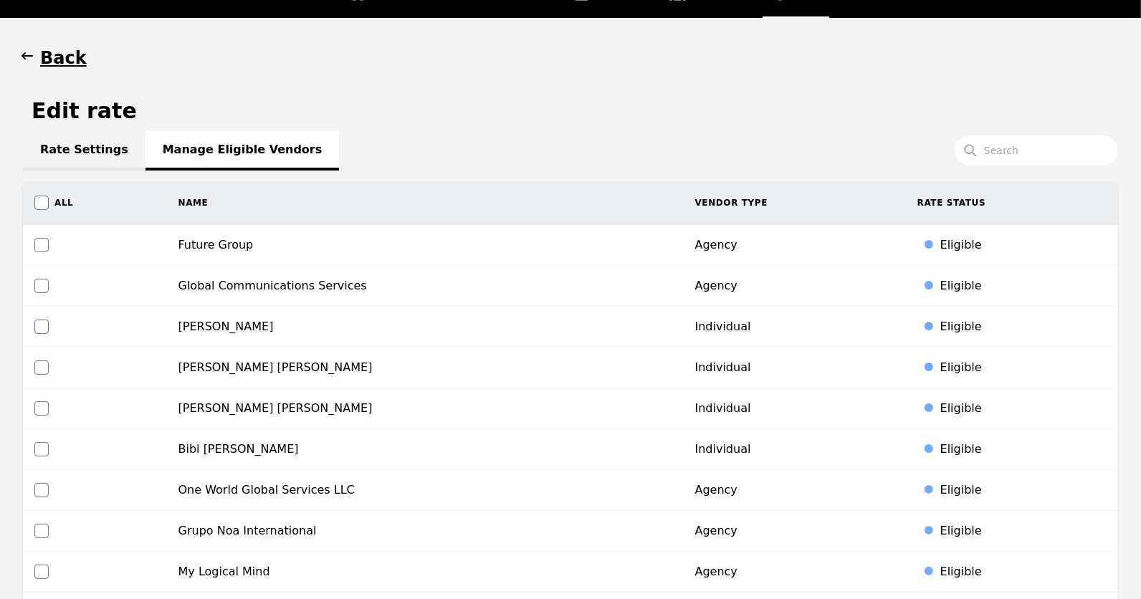
scroll to position [120, 0]
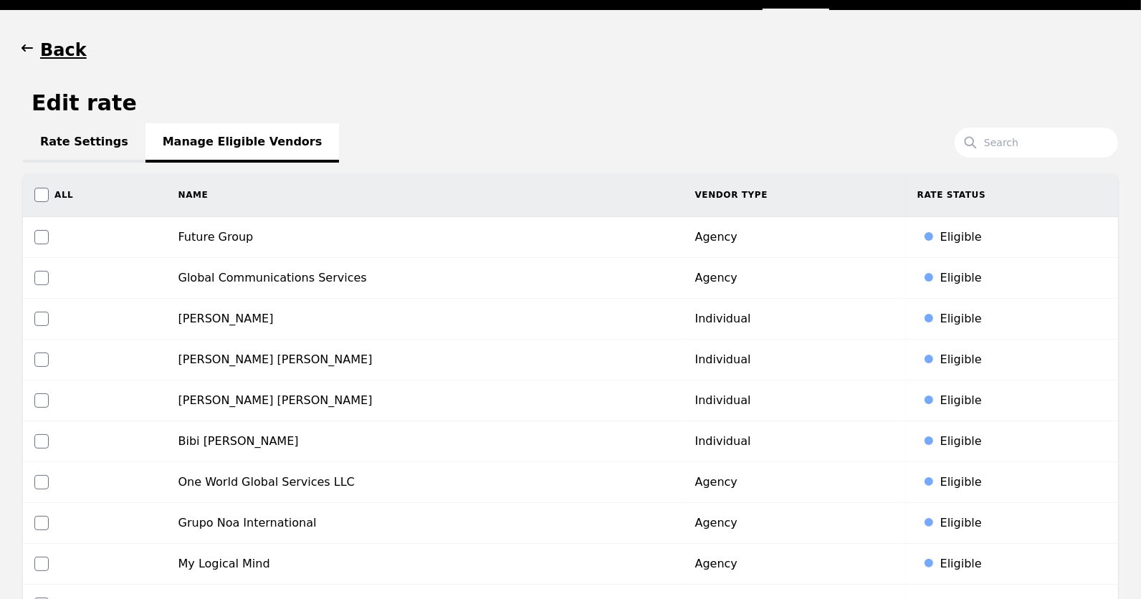
click at [97, 146] on link "Rate Settings" at bounding box center [84, 142] width 123 height 39
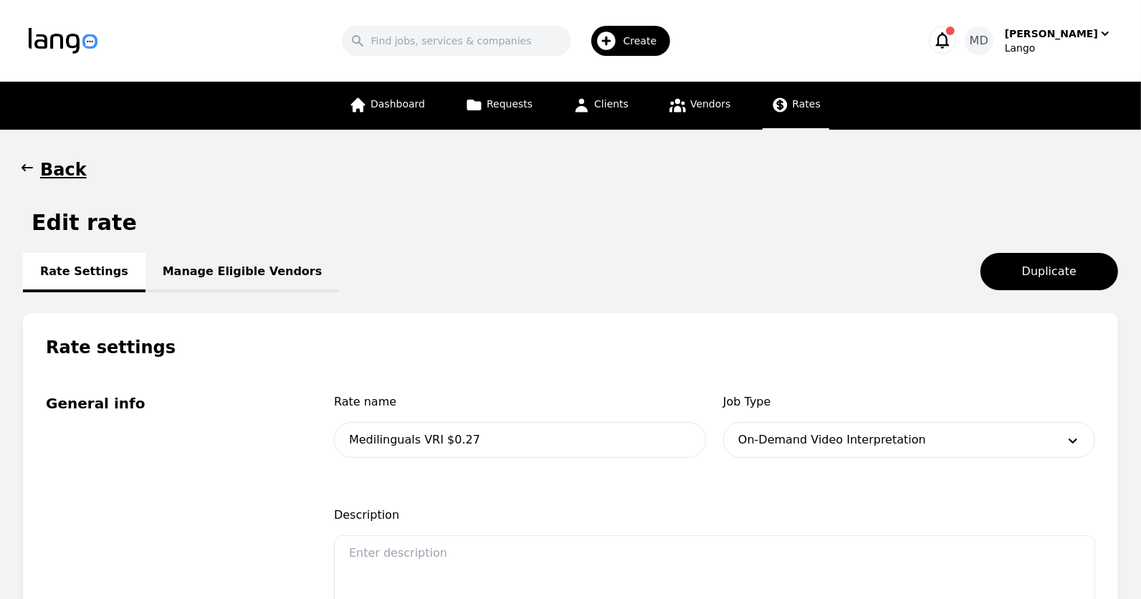
click at [57, 179] on h1 "Back" at bounding box center [63, 169] width 47 height 23
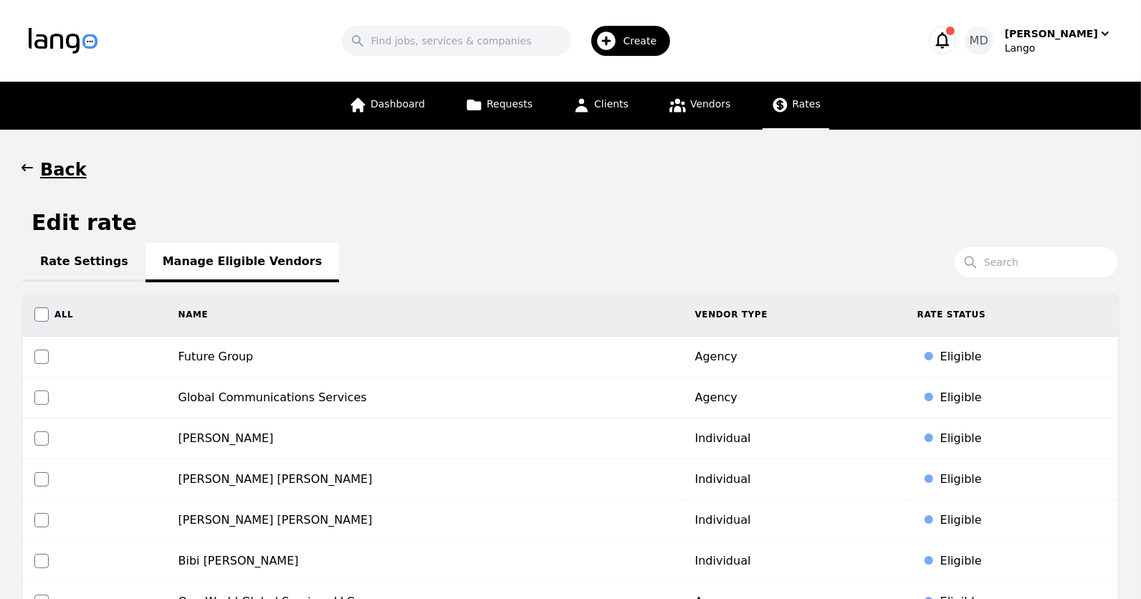
click at [801, 98] on span "Rates" at bounding box center [807, 103] width 28 height 11
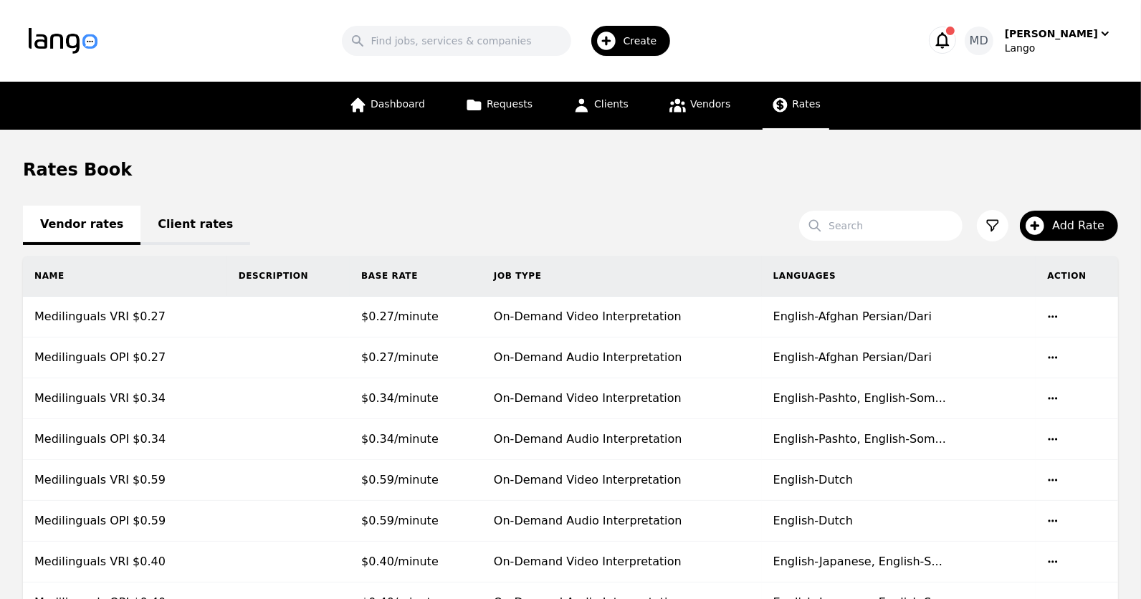
click at [175, 219] on link "Client rates" at bounding box center [196, 225] width 110 height 39
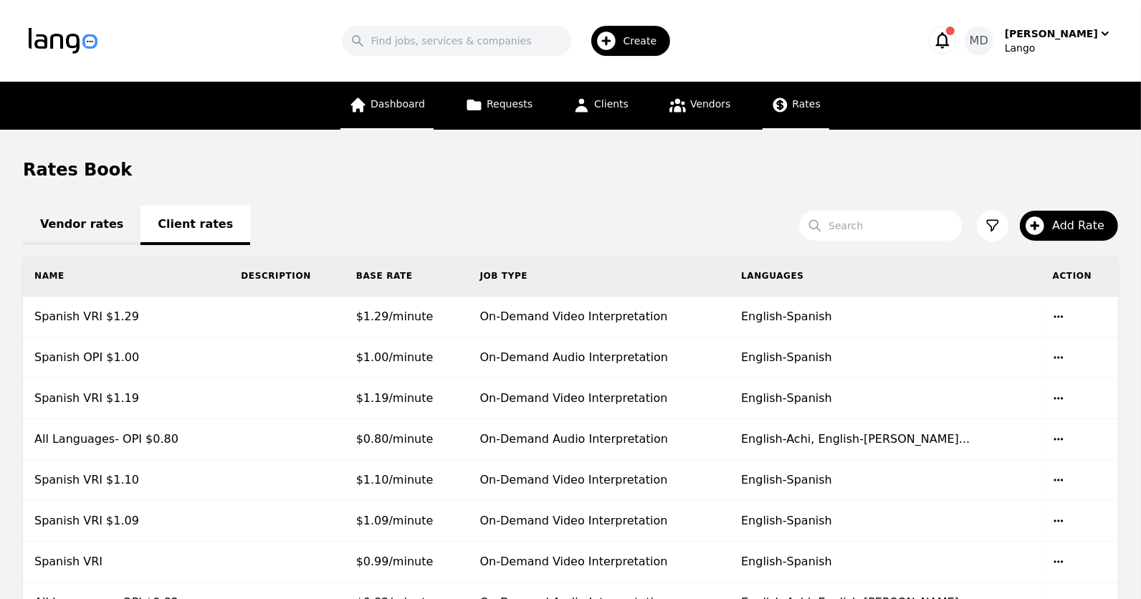
click at [399, 97] on link "Dashboard" at bounding box center [387, 106] width 93 height 48
